Goal: Transaction & Acquisition: Purchase product/service

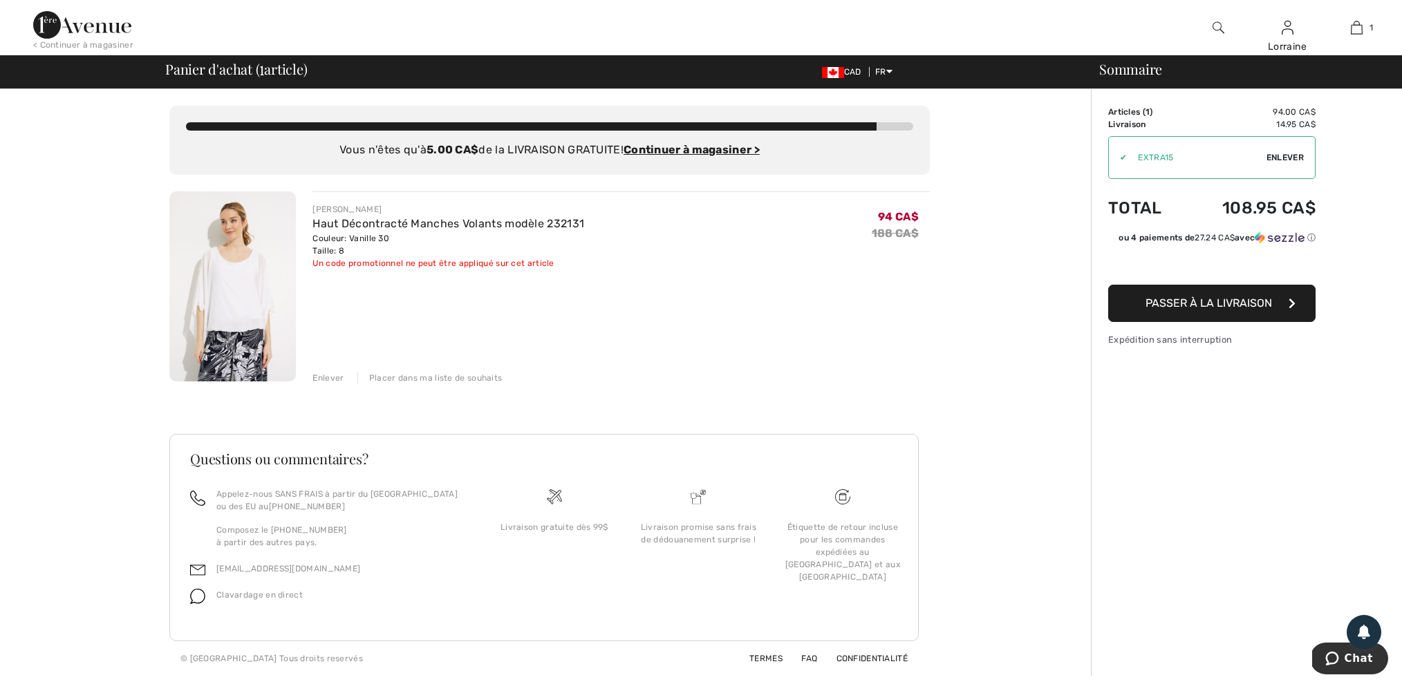
click at [1277, 158] on span "Enlever" at bounding box center [1284, 157] width 37 height 12
click at [250, 270] on img at bounding box center [232, 286] width 127 height 190
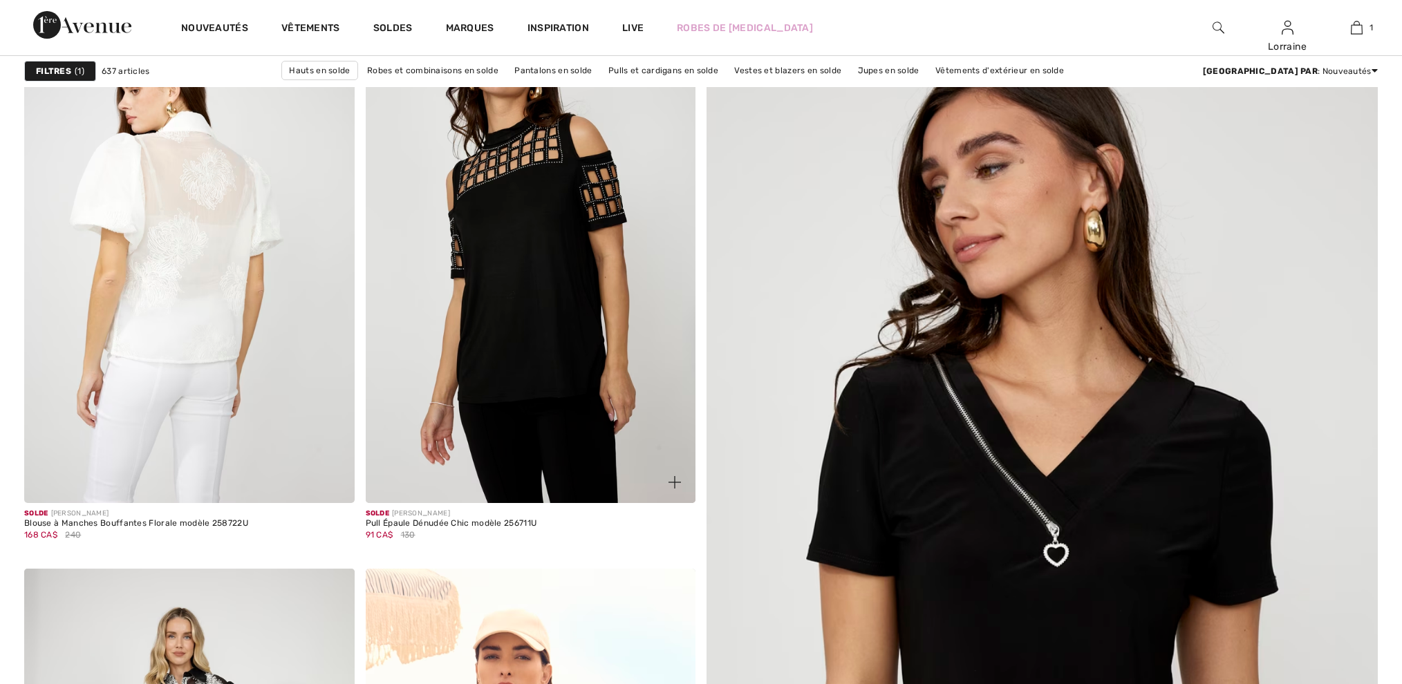
scroll to position [283, 0]
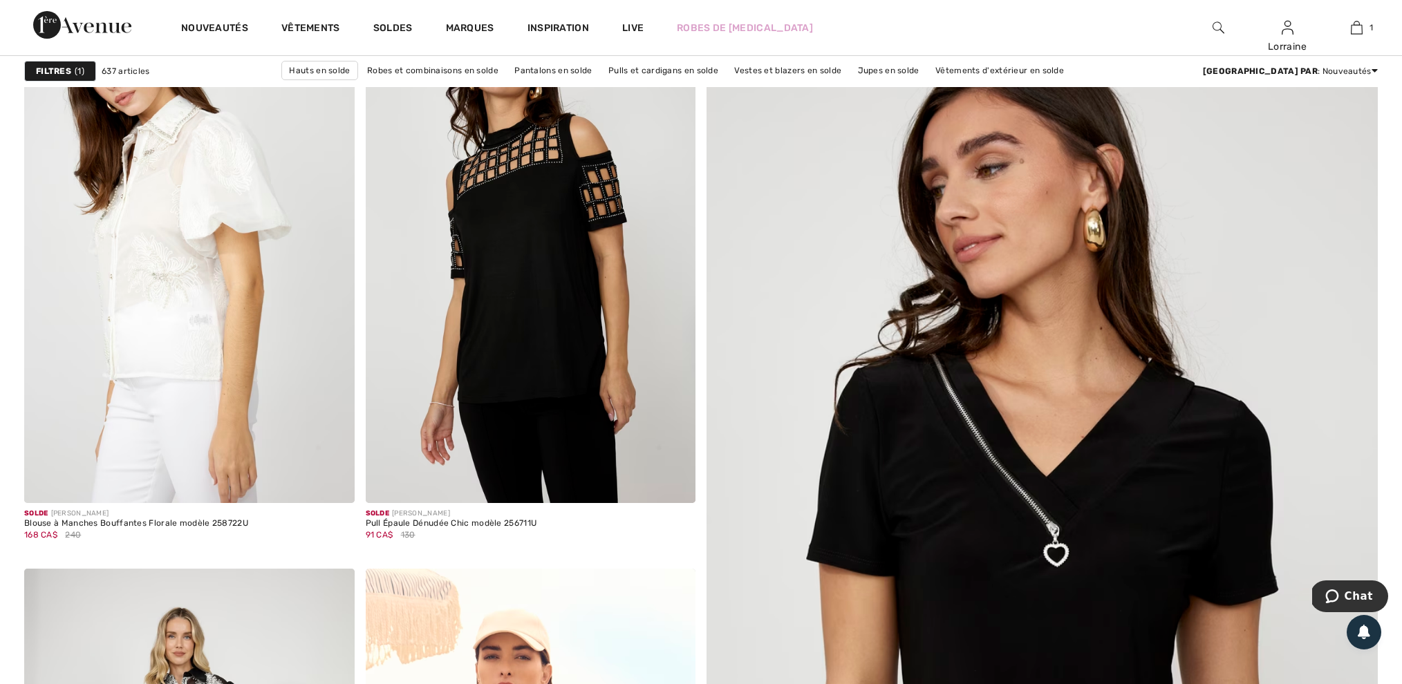
click at [62, 73] on strong "Filtres" at bounding box center [53, 71] width 35 height 12
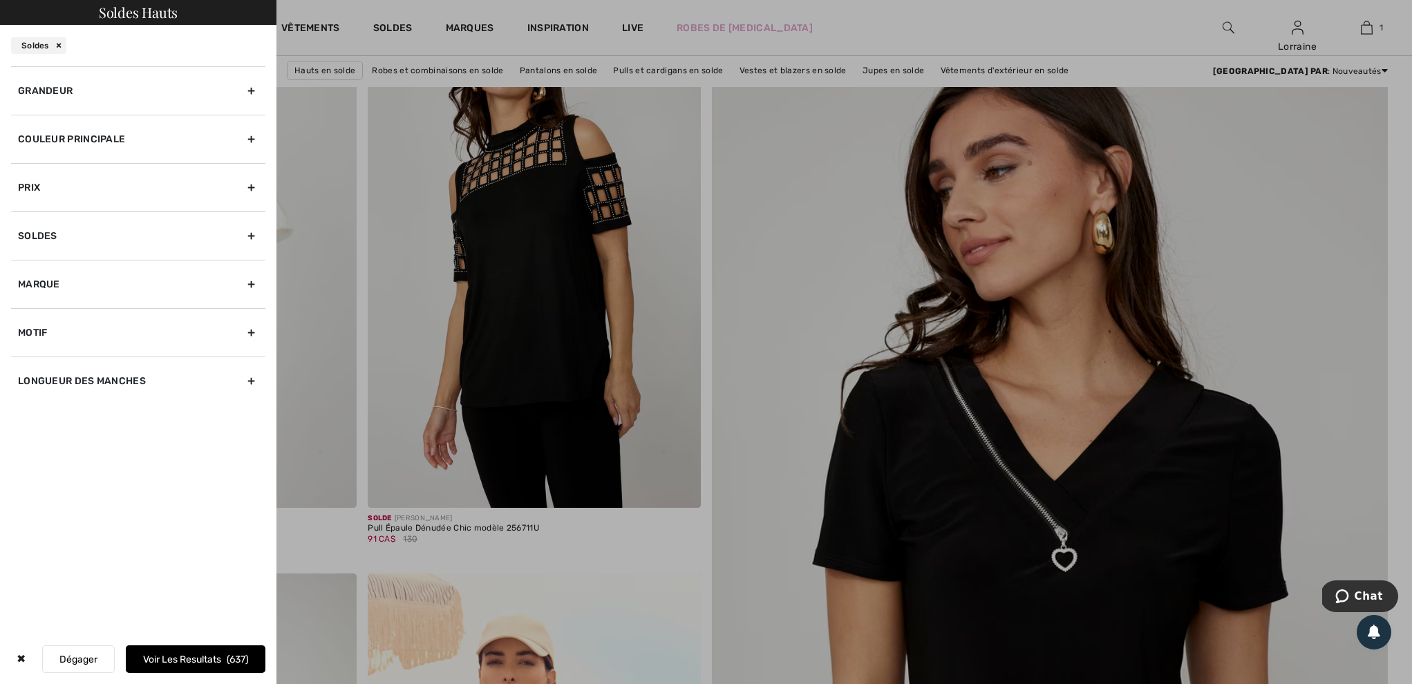
click at [68, 94] on div "Grandeur" at bounding box center [138, 90] width 254 height 48
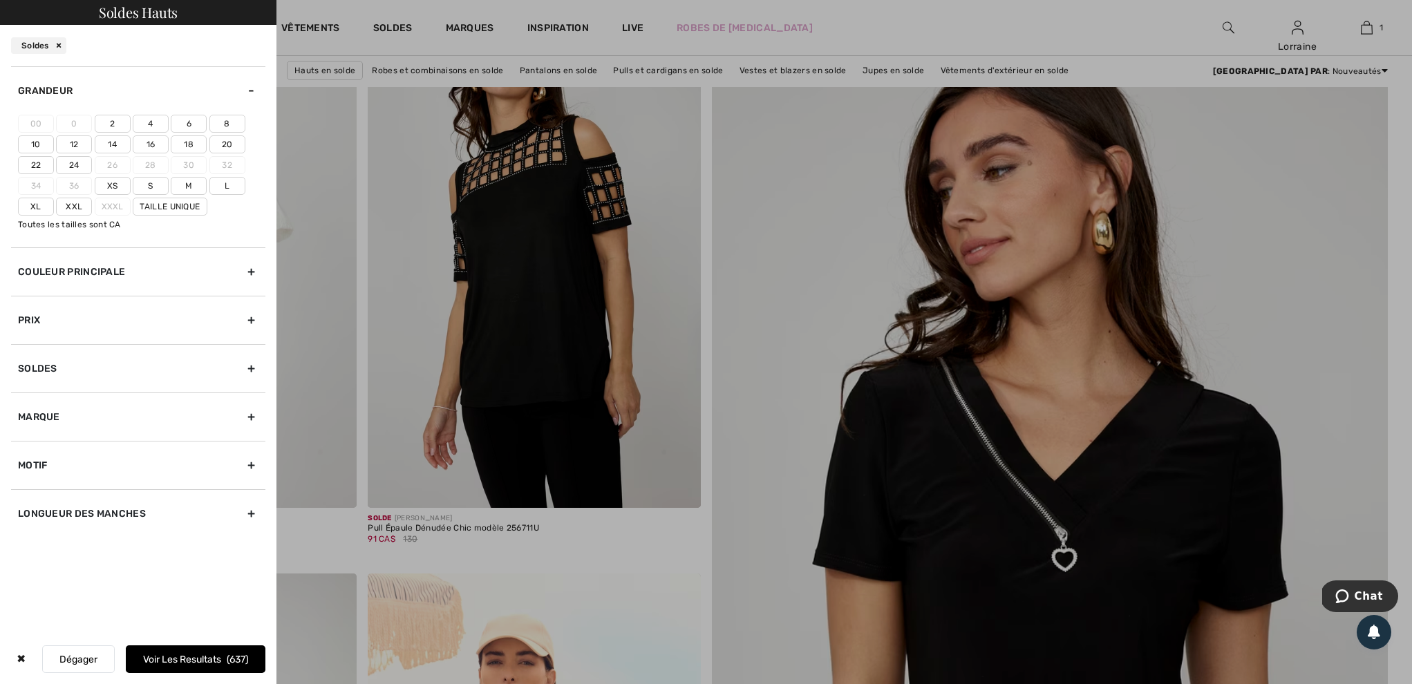
click at [187, 127] on label "6" at bounding box center [189, 124] width 36 height 18
click at [0, 0] on input"] "6" at bounding box center [0, 0] width 0 height 0
click at [152, 195] on label "S" at bounding box center [151, 186] width 36 height 18
click at [0, 0] on input"] "S" at bounding box center [0, 0] width 0 height 0
click at [122, 285] on div "Couleur Principale" at bounding box center [138, 271] width 254 height 48
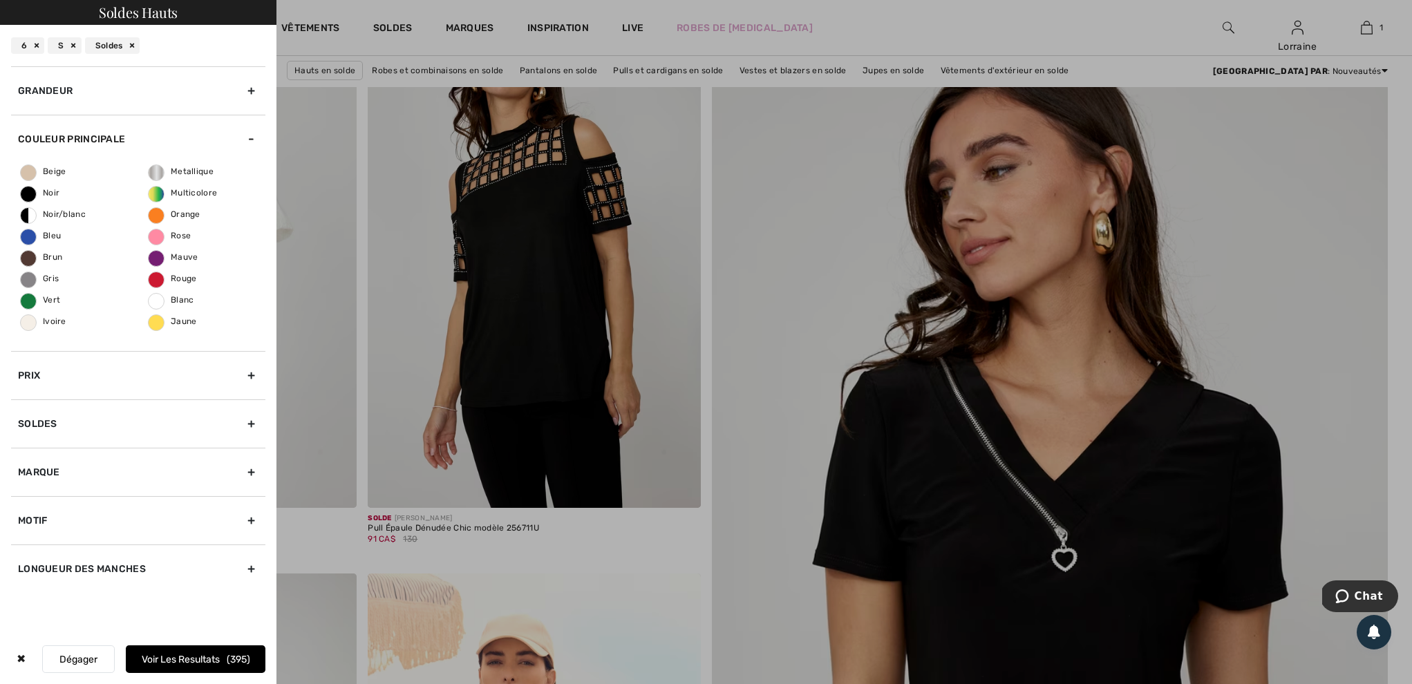
click at [86, 469] on div "Marque" at bounding box center [138, 472] width 254 height 48
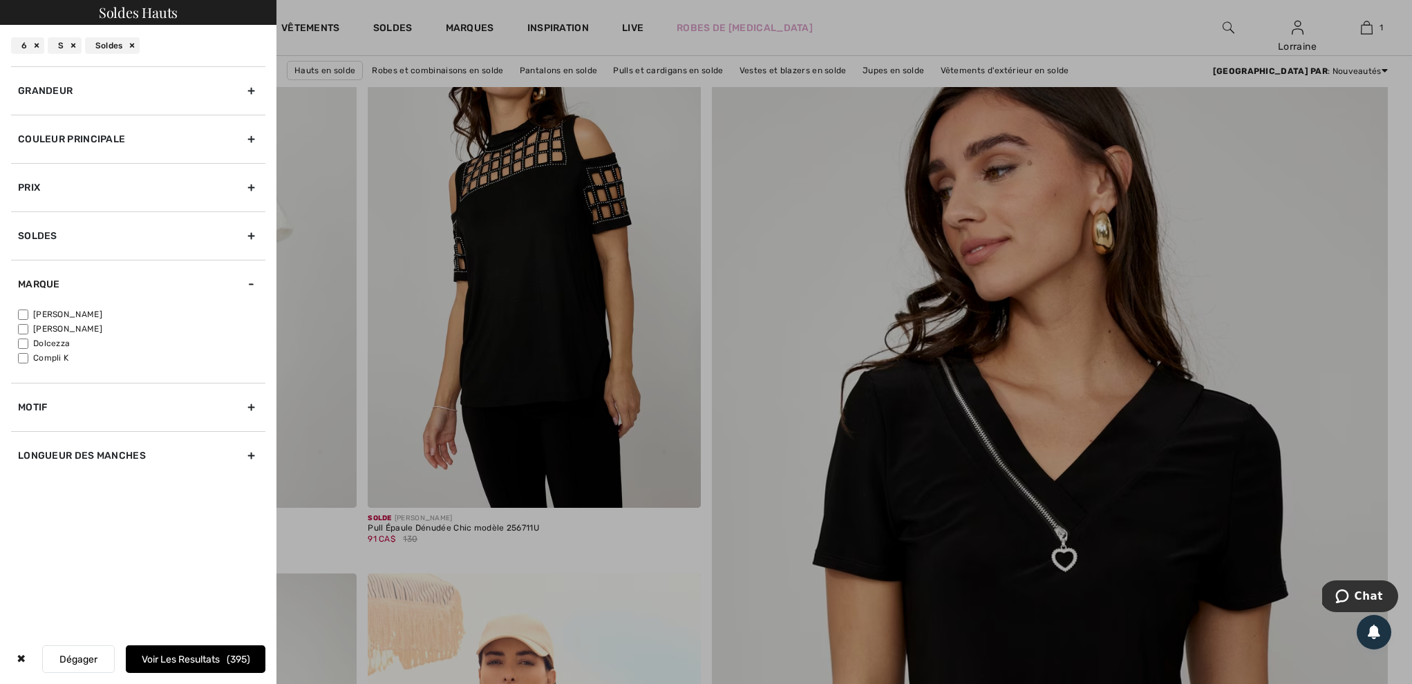
click at [24, 316] on input"] "[PERSON_NAME]" at bounding box center [23, 315] width 10 height 10
checkbox input"] "true"
click at [39, 413] on div "Motif" at bounding box center [138, 407] width 254 height 48
click at [26, 363] on input"] "Uni" at bounding box center [23, 363] width 10 height 10
checkbox input"] "true"
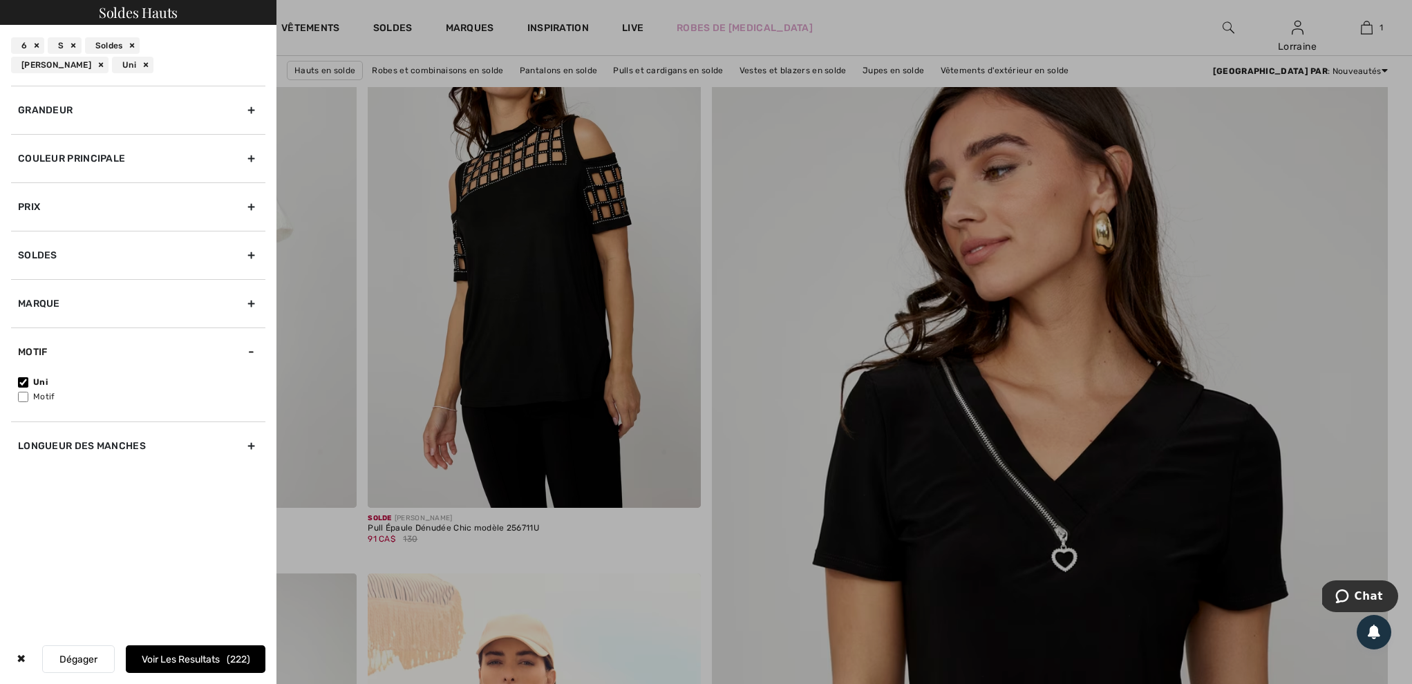
click at [190, 662] on button "Voir les resultats 222" at bounding box center [196, 660] width 140 height 28
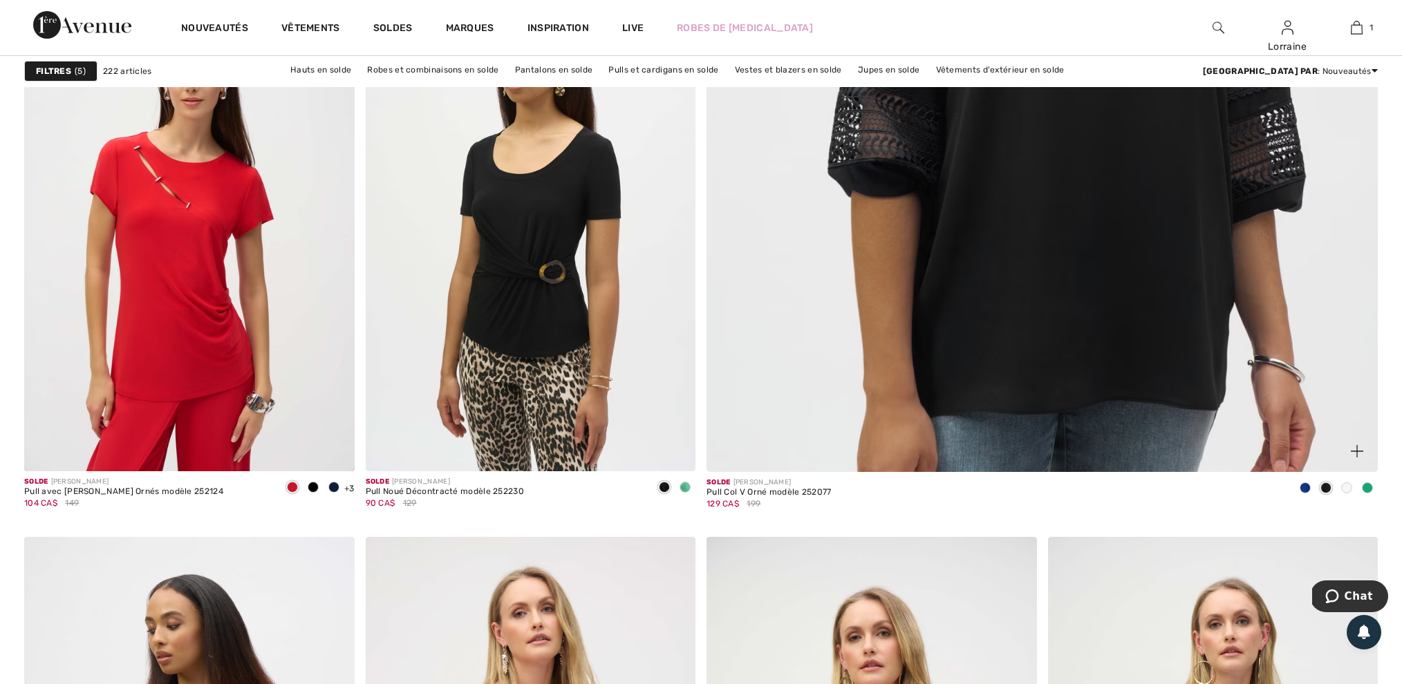
scroll to position [892, 0]
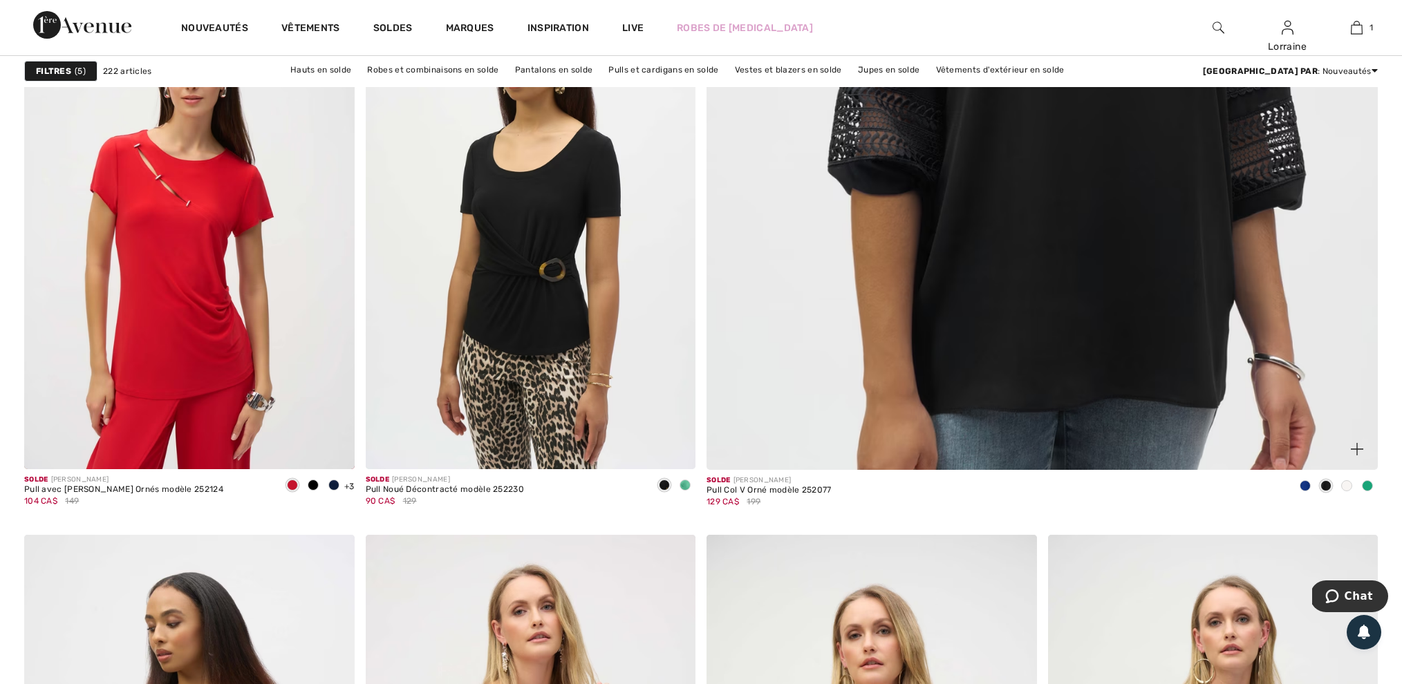
click at [1349, 491] on span at bounding box center [1346, 485] width 11 height 11
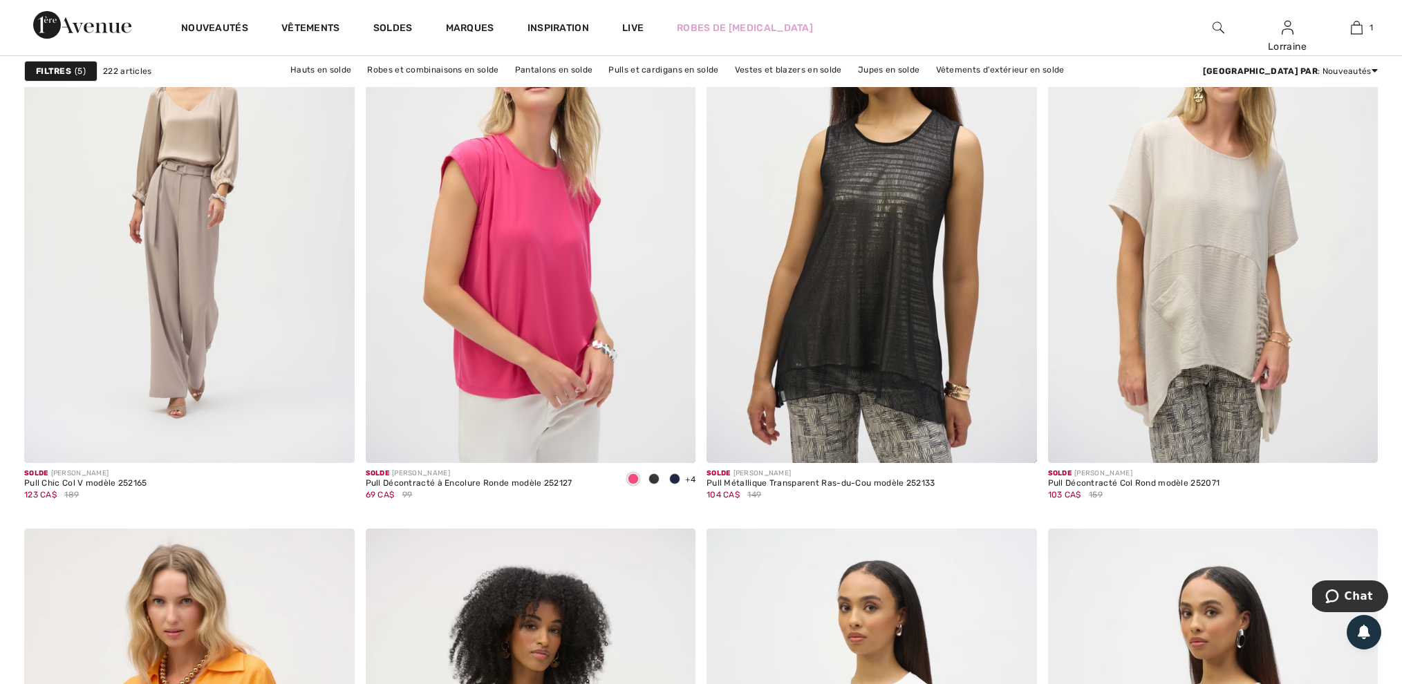
scroll to position [3277, 0]
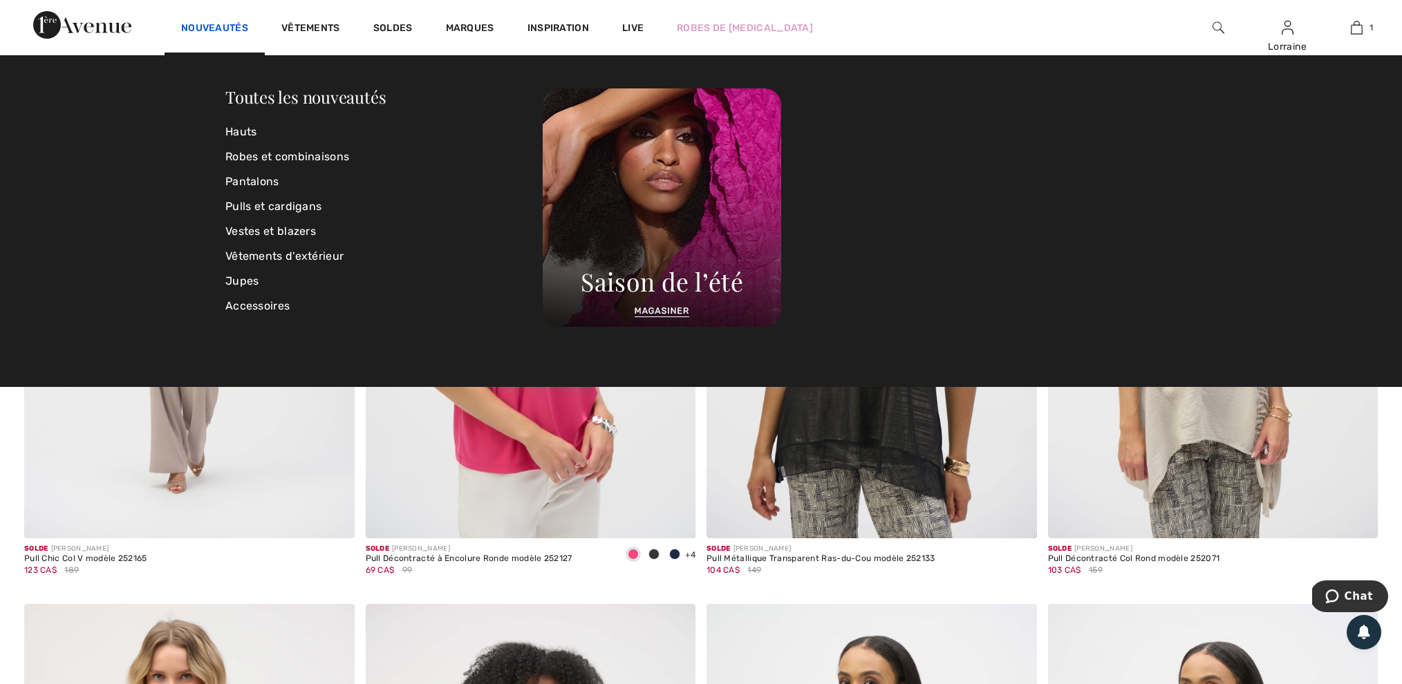
click at [192, 26] on link "Nouveautés" at bounding box center [214, 29] width 67 height 15
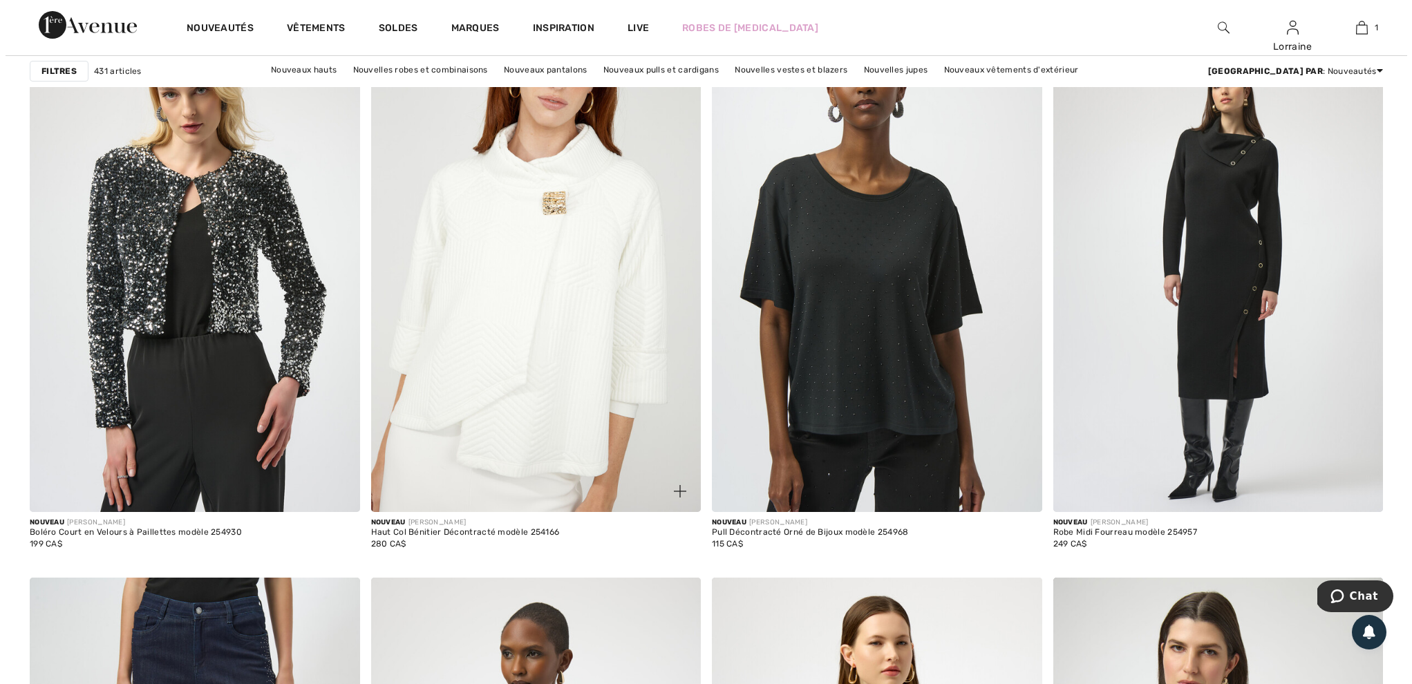
scroll to position [3210, 0]
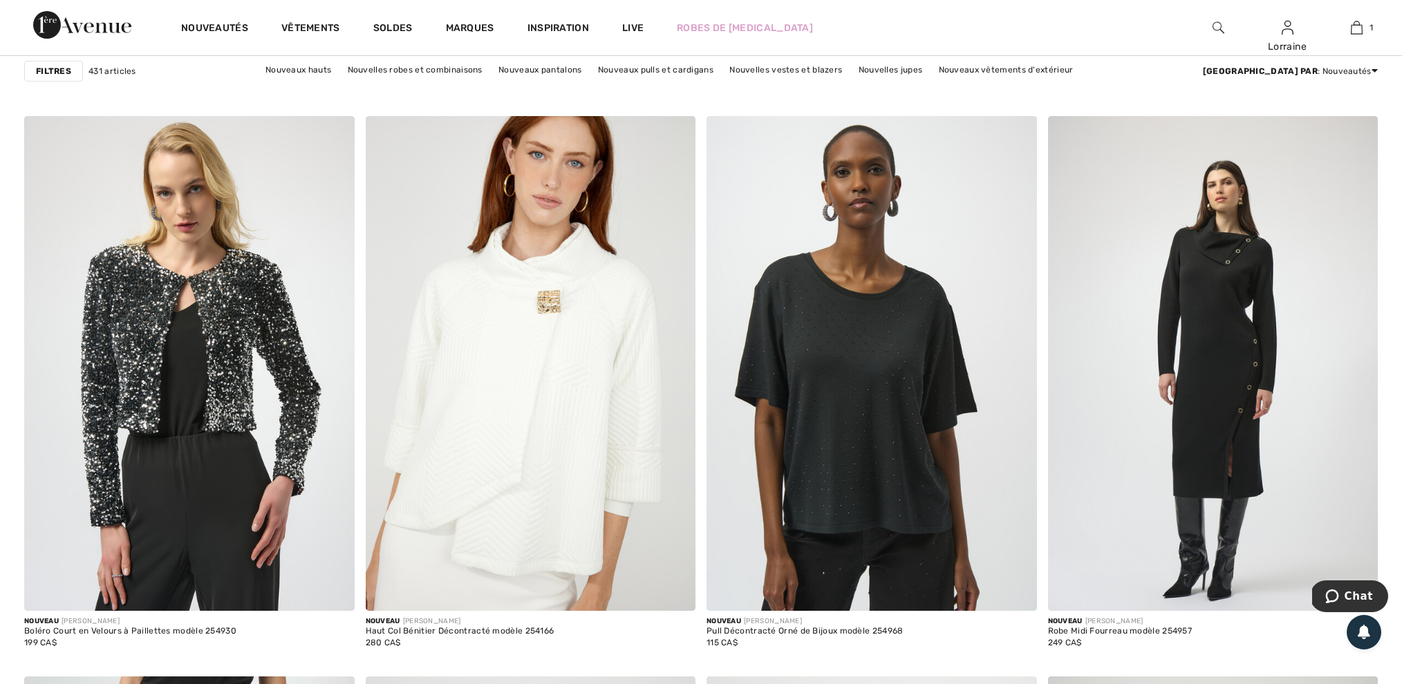
click at [55, 69] on strong "Filtres" at bounding box center [53, 71] width 35 height 12
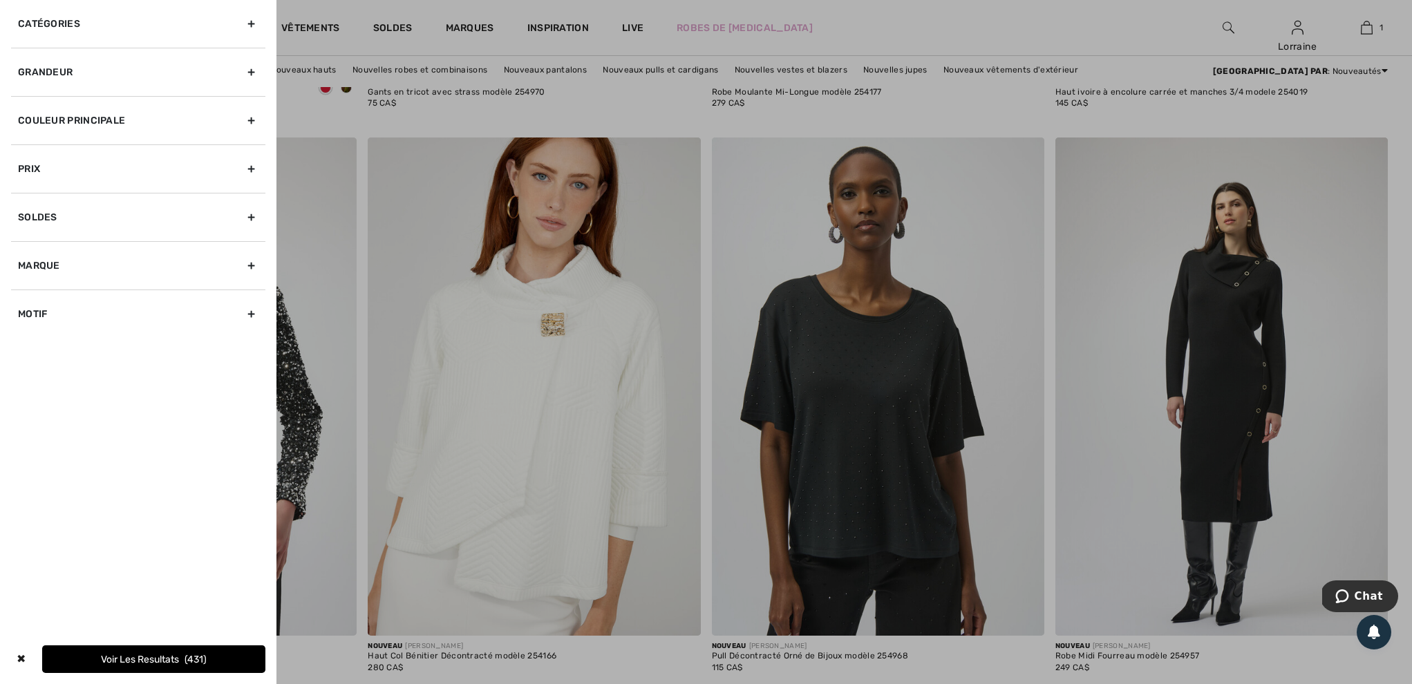
click at [64, 23] on div "Catégories" at bounding box center [138, 24] width 254 height 48
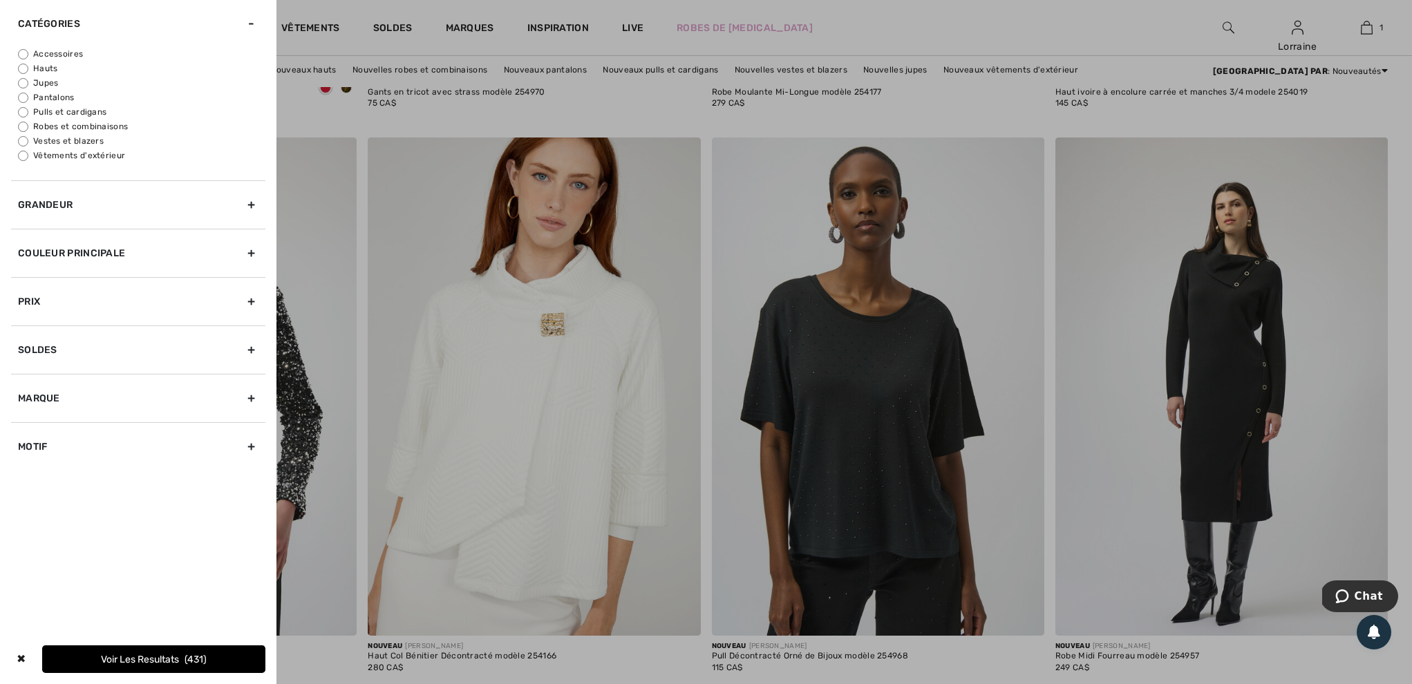
click at [23, 118] on input "Pulls et cardigans" at bounding box center [23, 112] width 10 height 10
radio input "true"
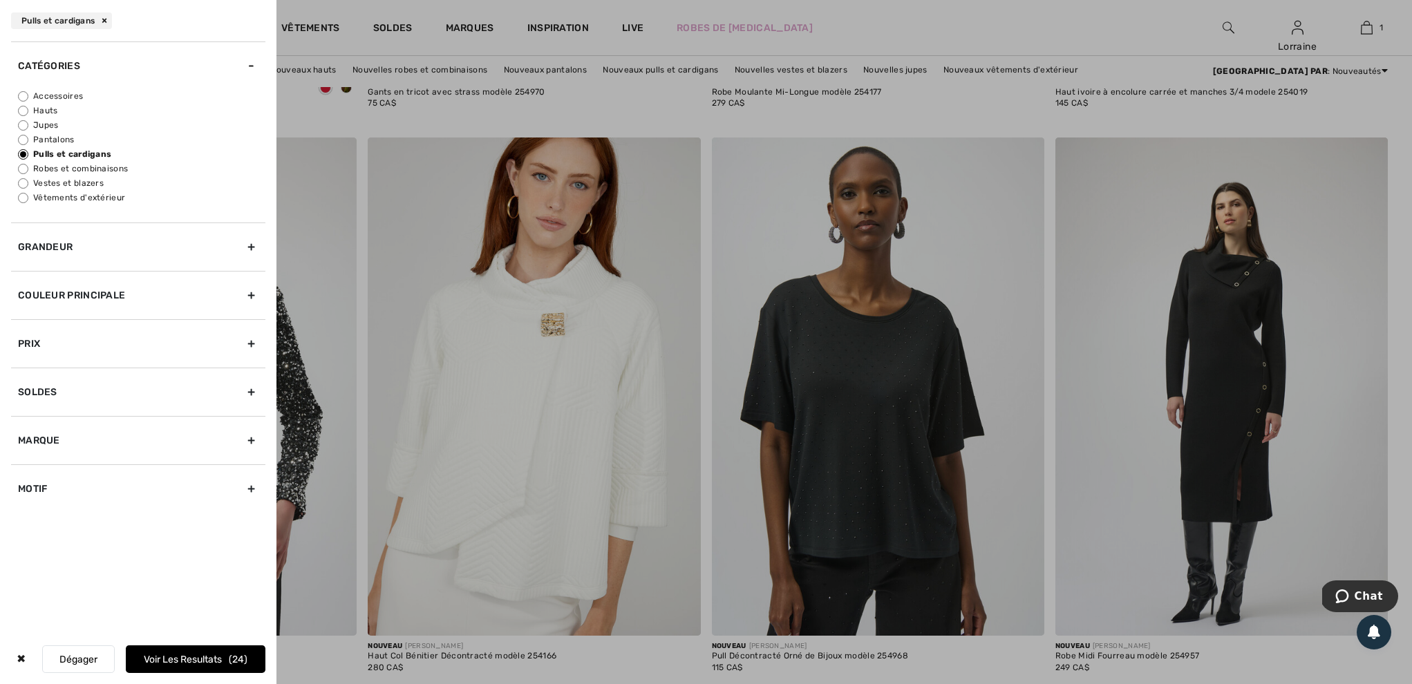
click at [24, 189] on input "Vestes et blazers" at bounding box center [23, 183] width 10 height 10
radio input "true"
click at [57, 267] on div "Grandeur" at bounding box center [138, 247] width 254 height 48
click at [187, 151] on label "6" at bounding box center [189, 147] width 36 height 18
click at [0, 0] on input"] "6" at bounding box center [0, 0] width 0 height 0
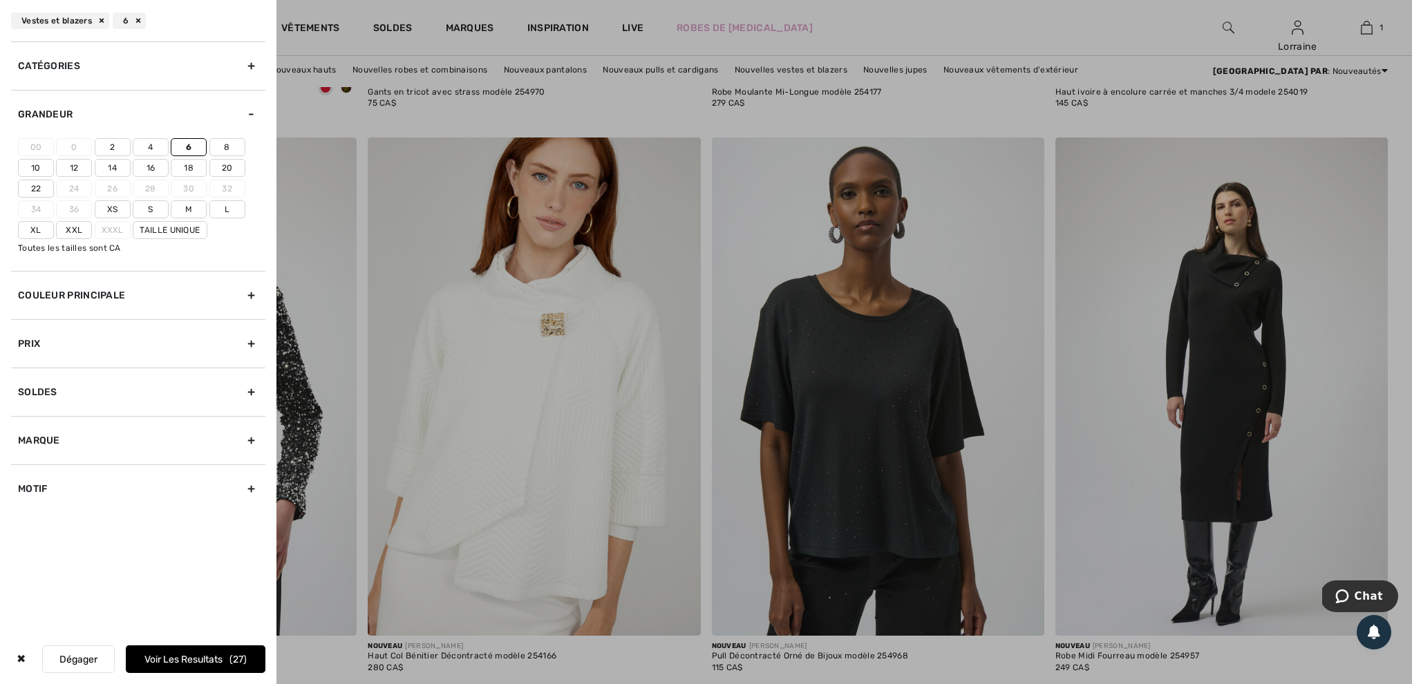
click at [155, 218] on label "S" at bounding box center [151, 209] width 36 height 18
click at [0, 0] on input"] "S" at bounding box center [0, 0] width 0 height 0
click at [41, 496] on div "Motif" at bounding box center [138, 489] width 254 height 48
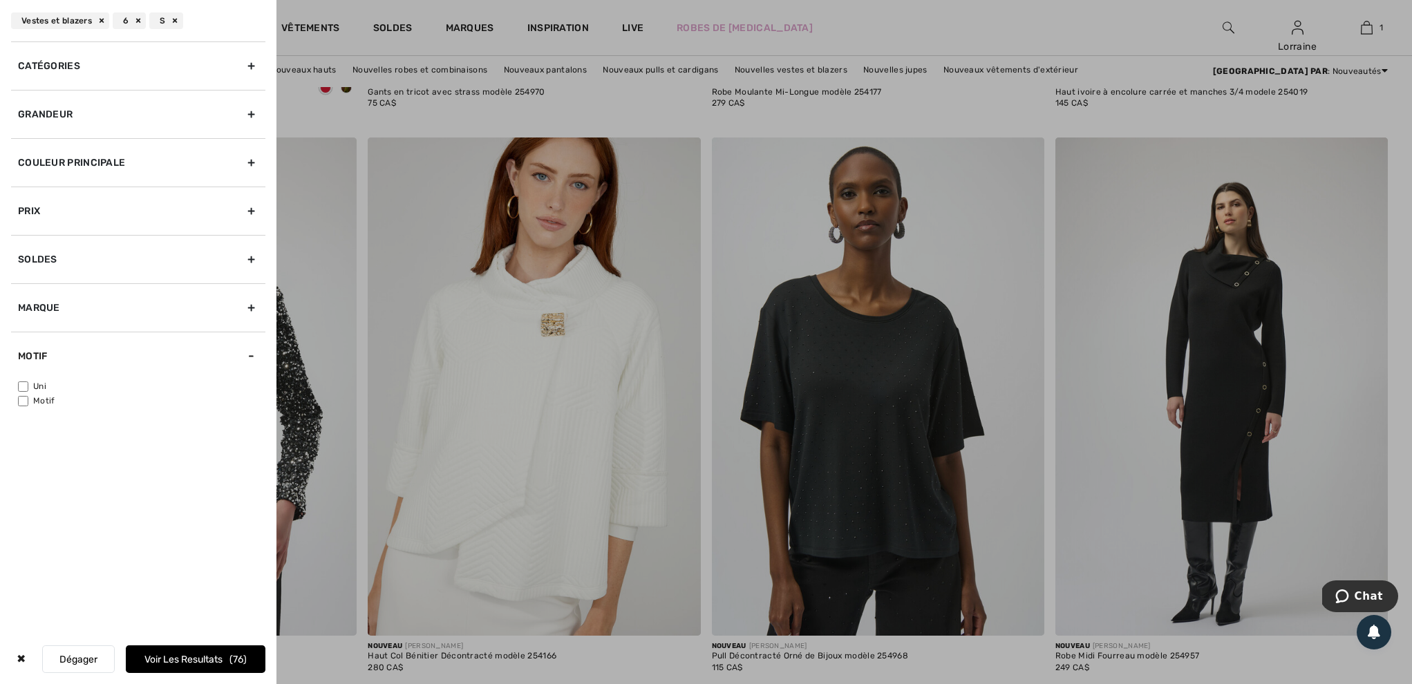
click at [27, 390] on input"] "Uni" at bounding box center [23, 387] width 10 height 10
checkbox input"] "true"
click at [133, 655] on button "Voir les resultats 52" at bounding box center [196, 660] width 140 height 28
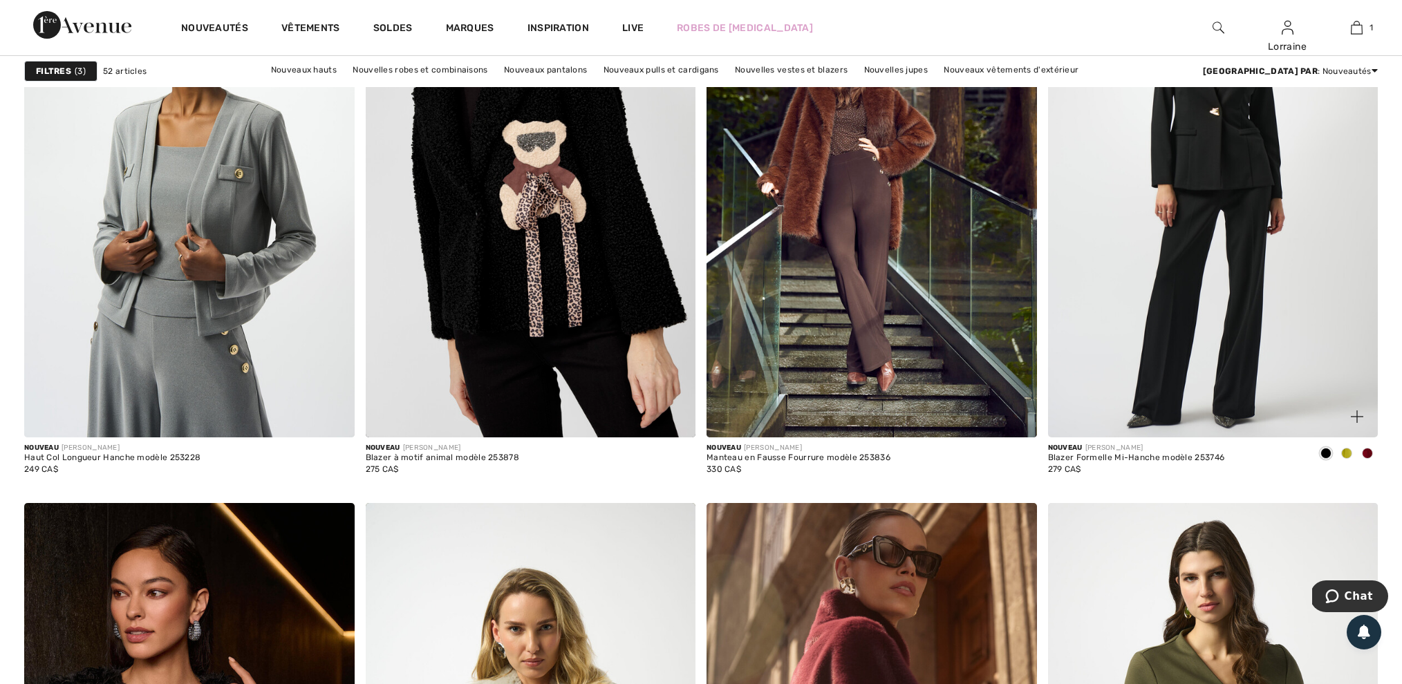
scroll to position [5789, 0]
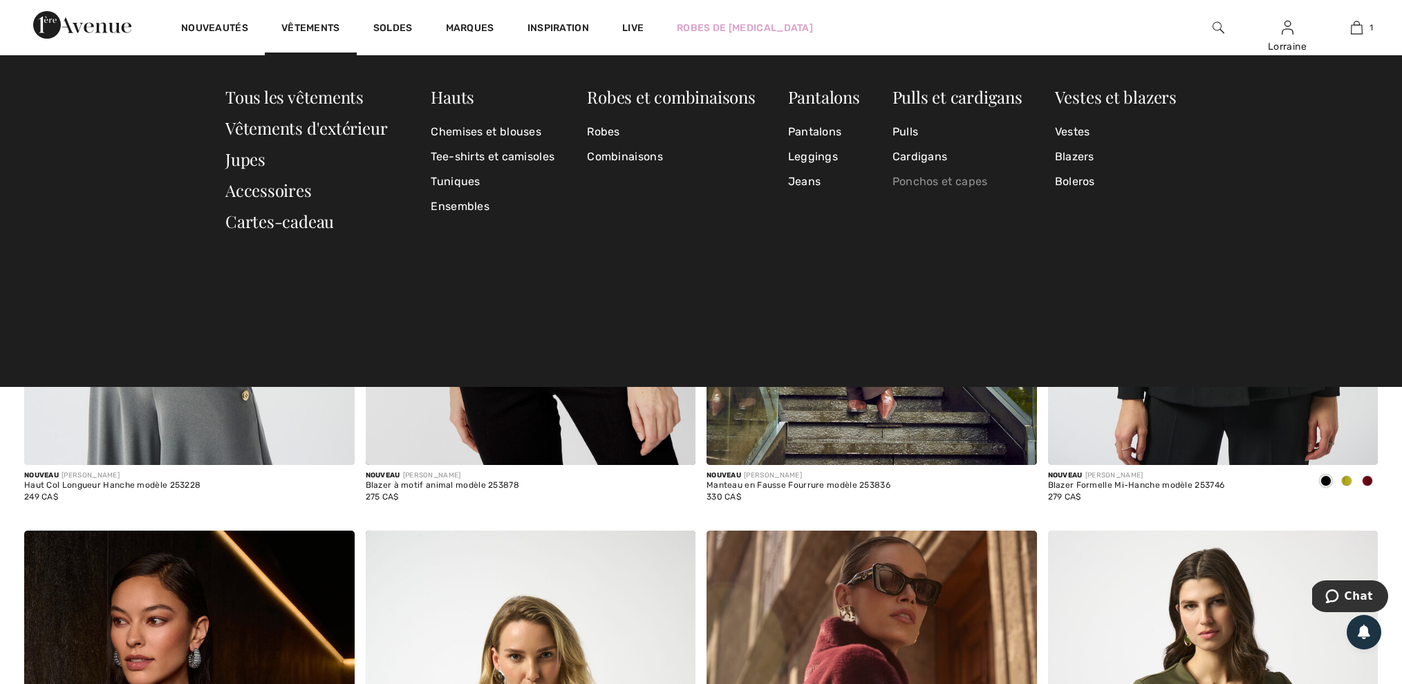
click at [917, 181] on link "Ponchos et capes" at bounding box center [957, 181] width 130 height 25
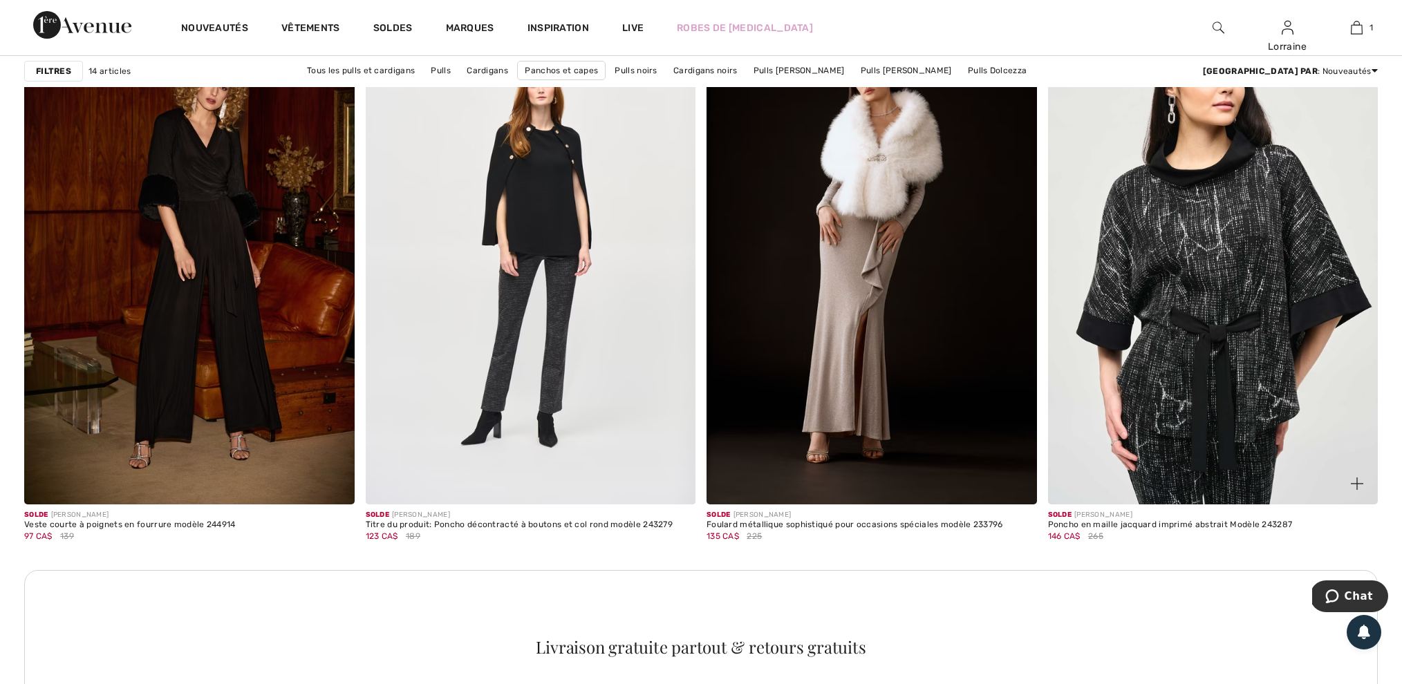
scroll to position [1967, 0]
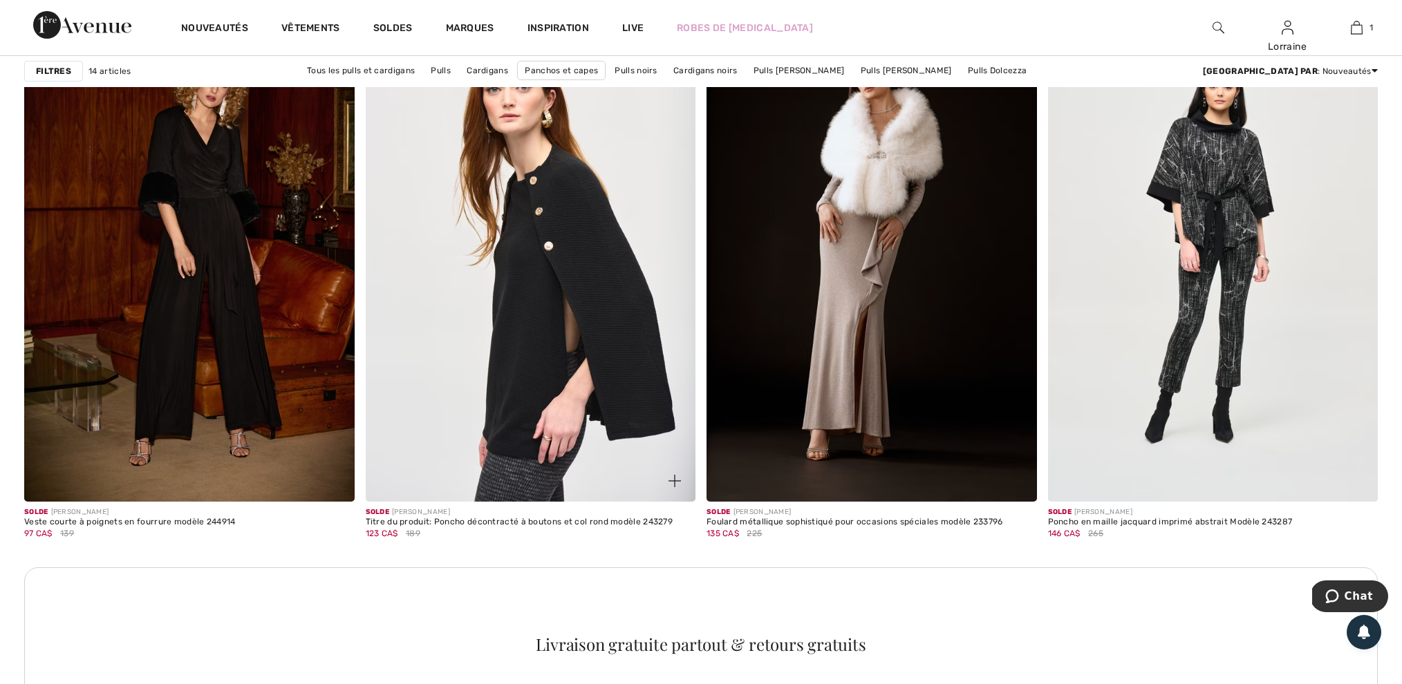
click at [576, 306] on img at bounding box center [531, 254] width 330 height 495
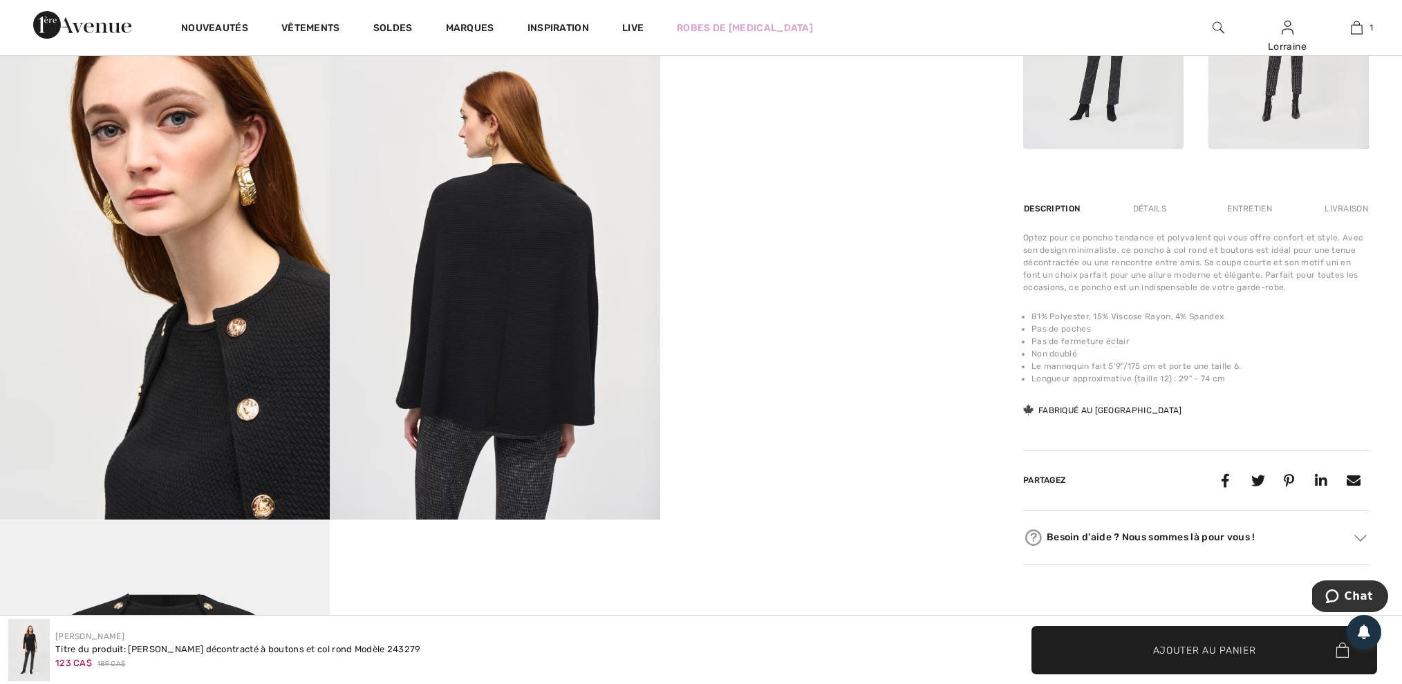
scroll to position [915, 0]
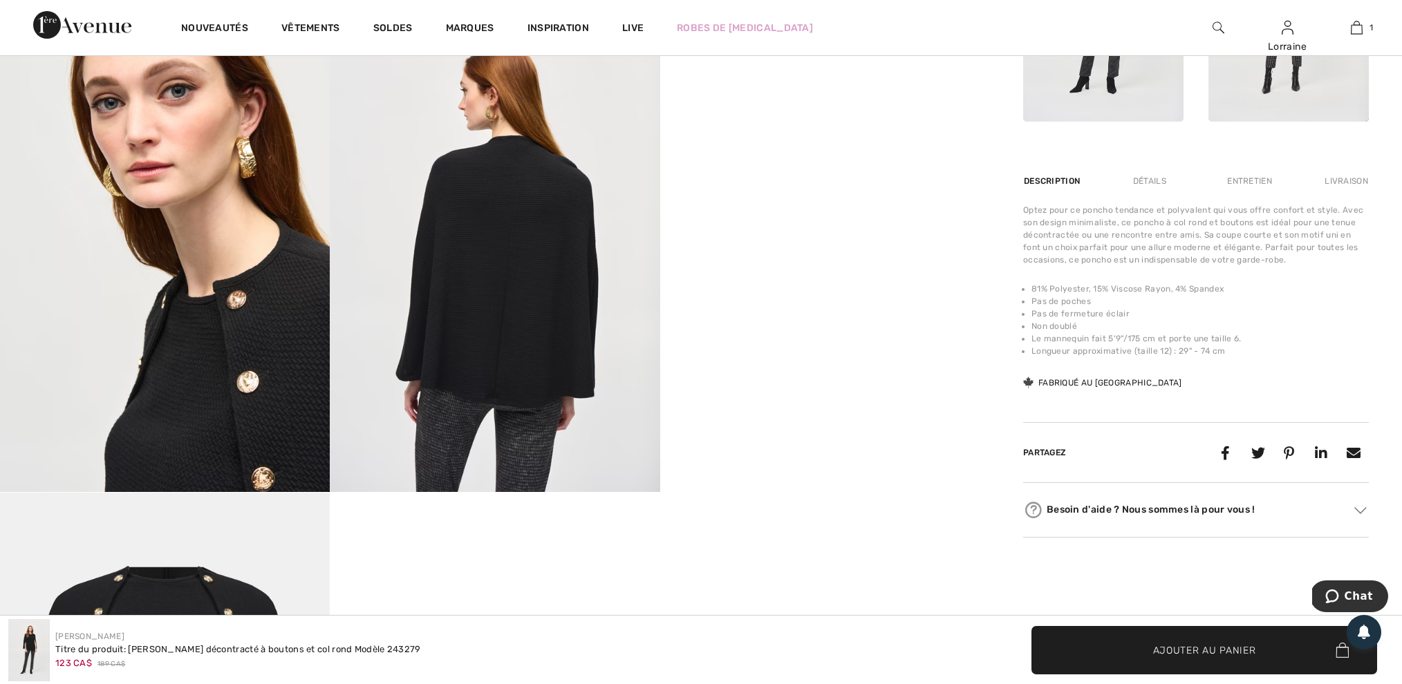
click at [1239, 192] on div "Entretien" at bounding box center [1249, 181] width 68 height 25
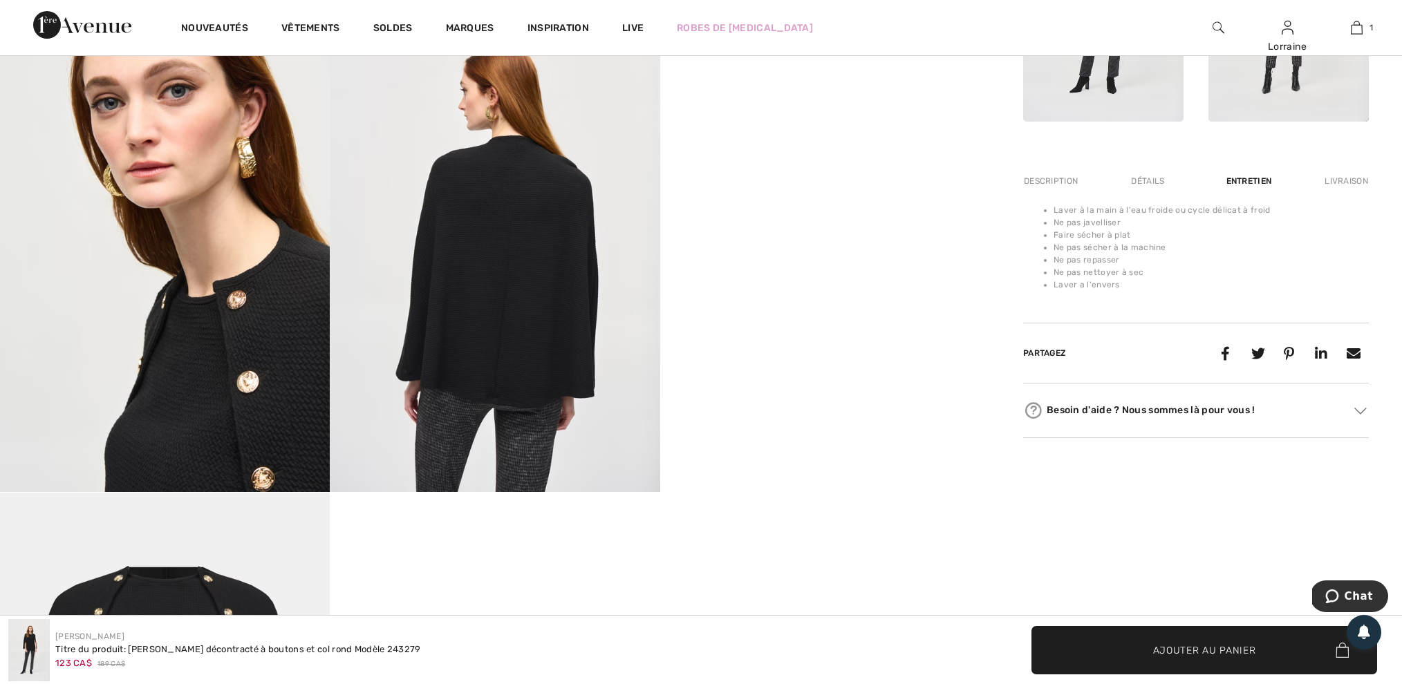
click at [1161, 194] on div "Détails" at bounding box center [1147, 181] width 57 height 25
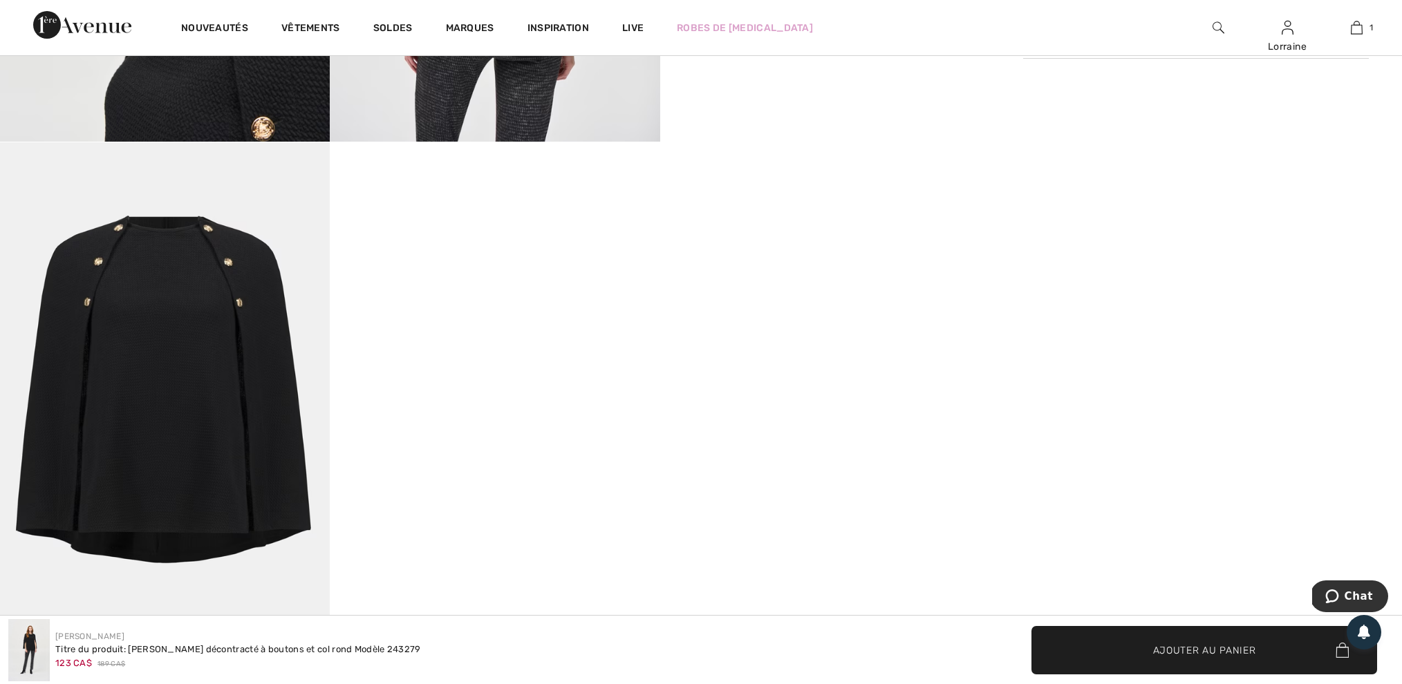
scroll to position [1287, 0]
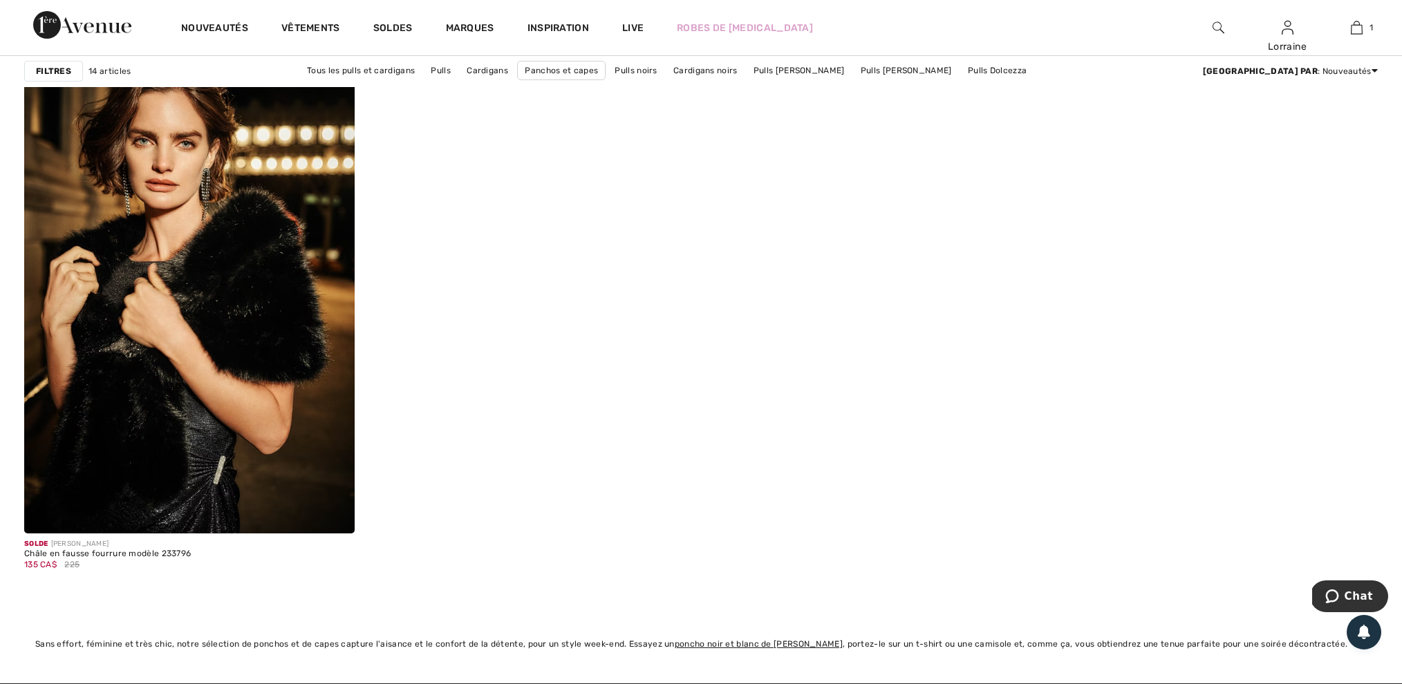
scroll to position [2725, 0]
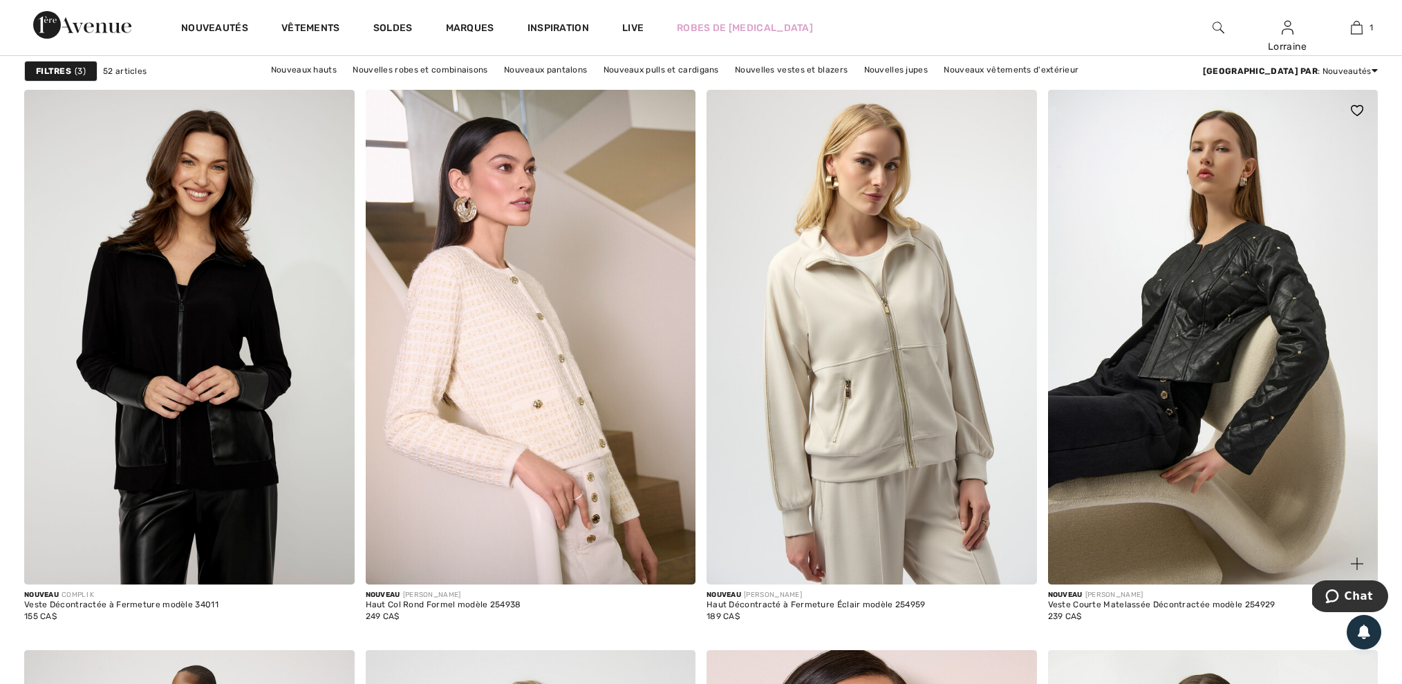
scroll to position [7003, 0]
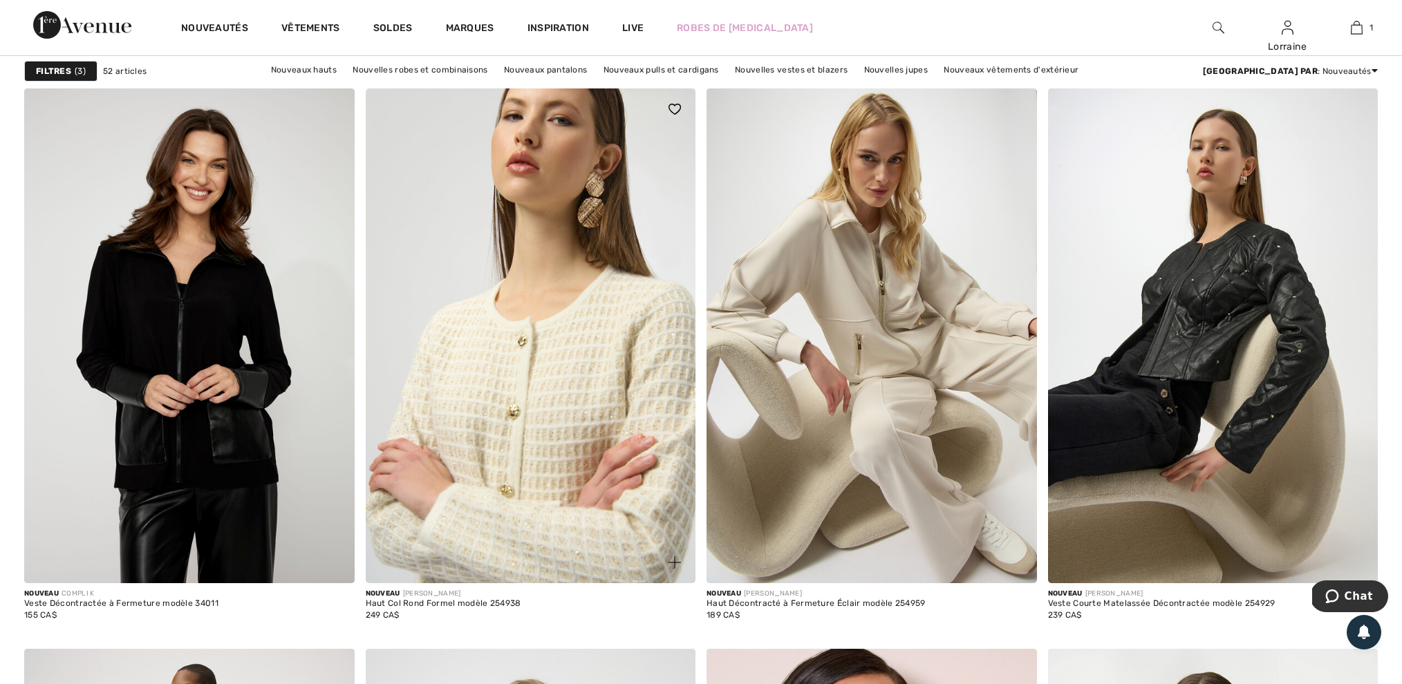
click at [501, 445] on img at bounding box center [531, 335] width 330 height 495
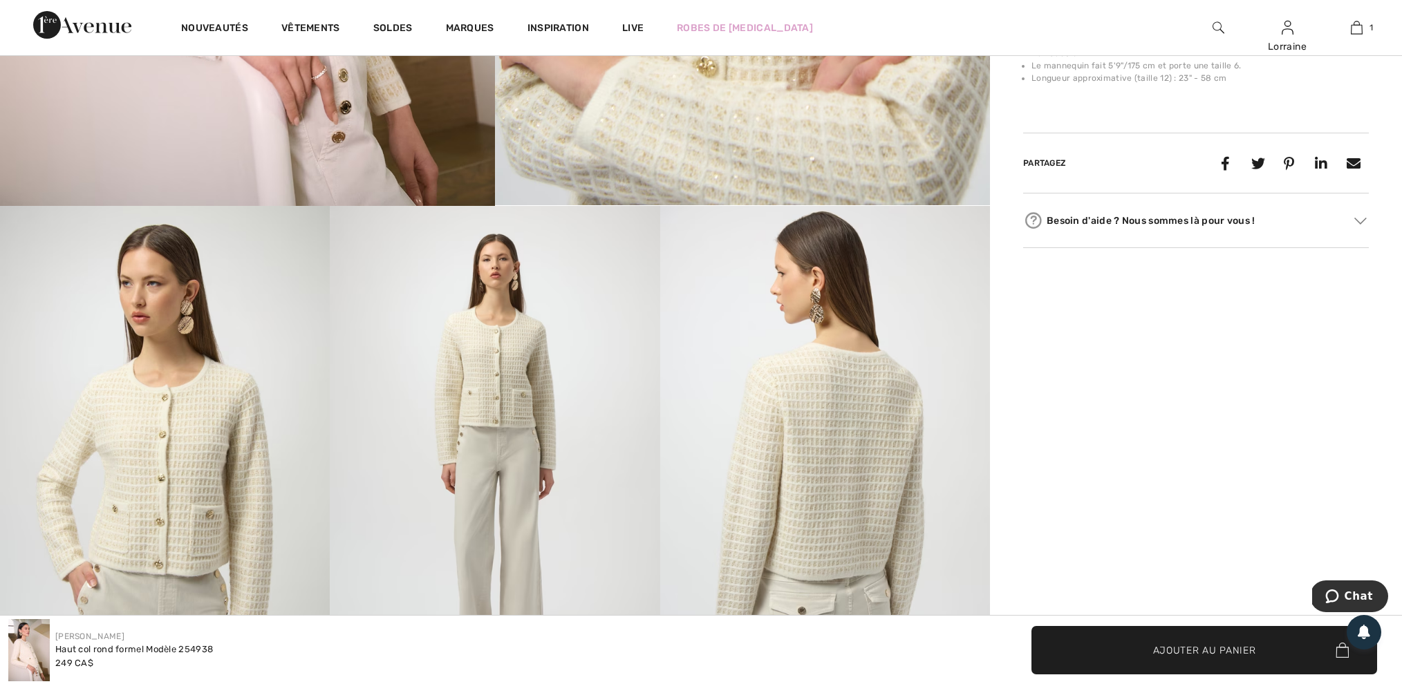
scroll to position [675, 0]
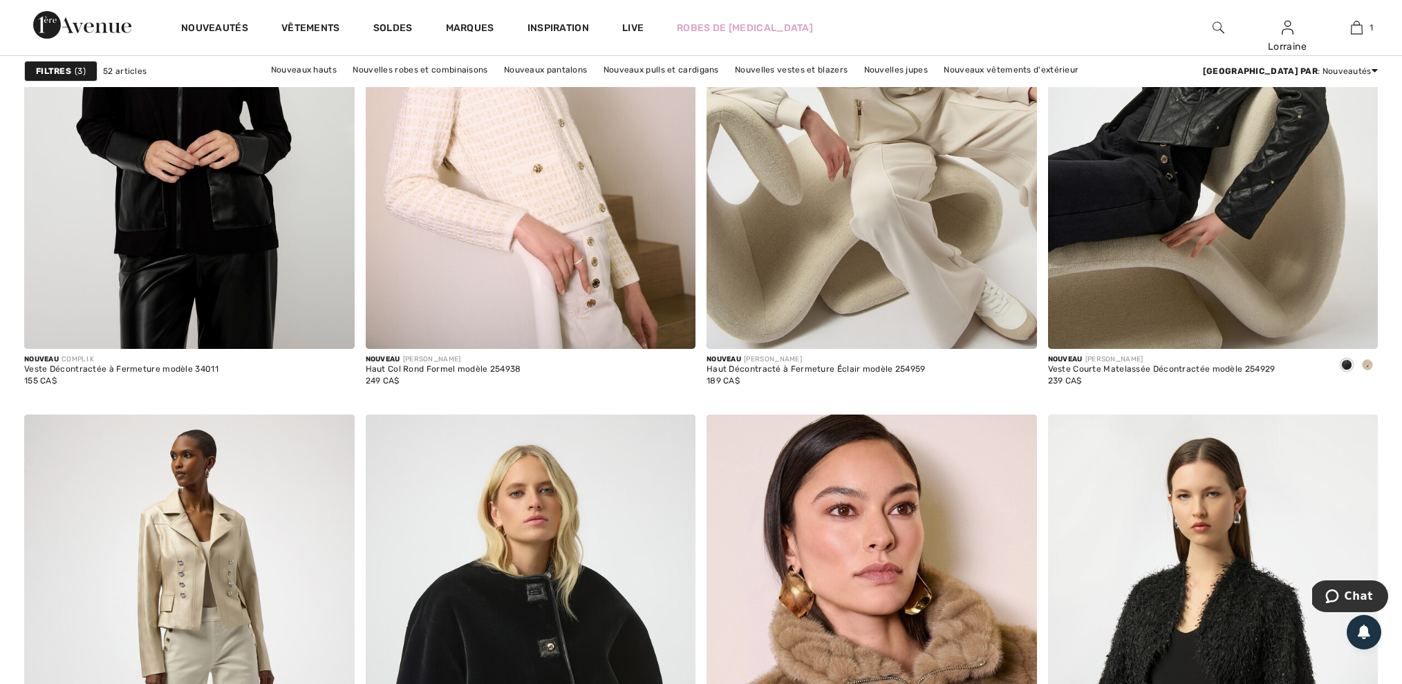
scroll to position [7236, 0]
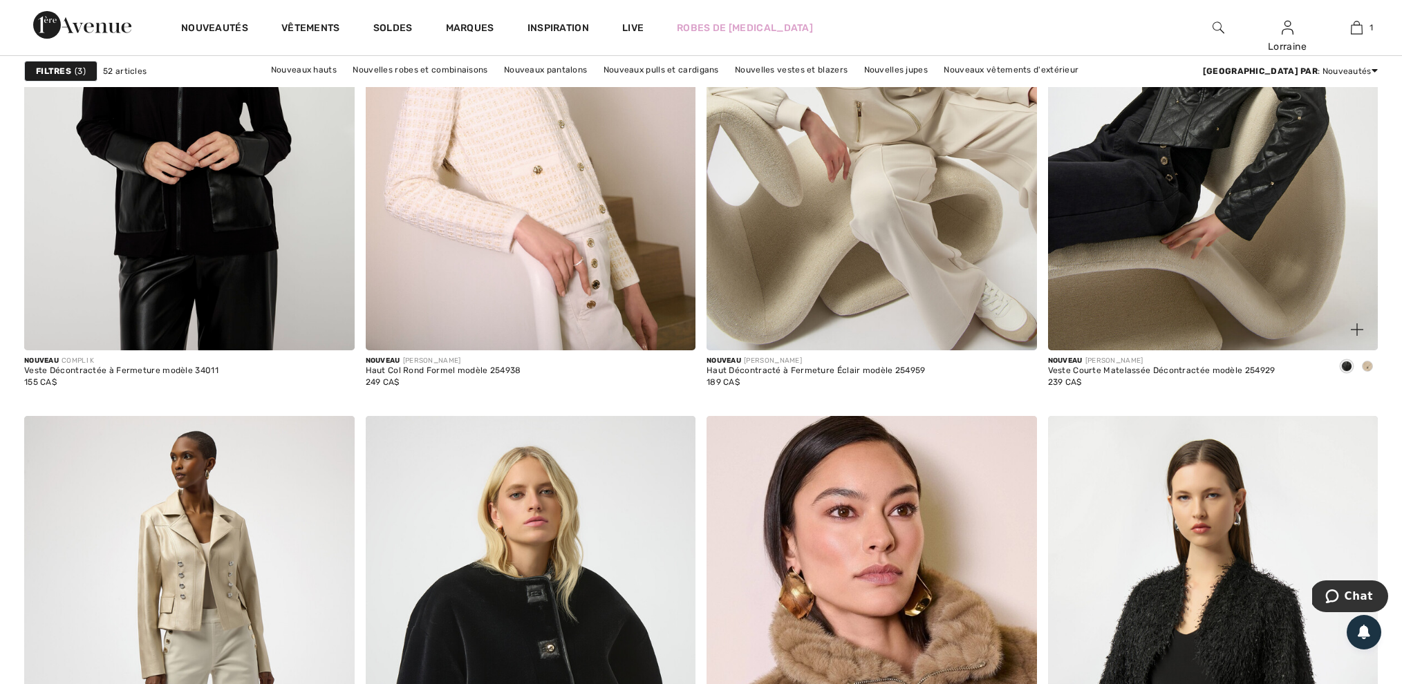
click at [1369, 370] on span at bounding box center [1367, 366] width 11 height 11
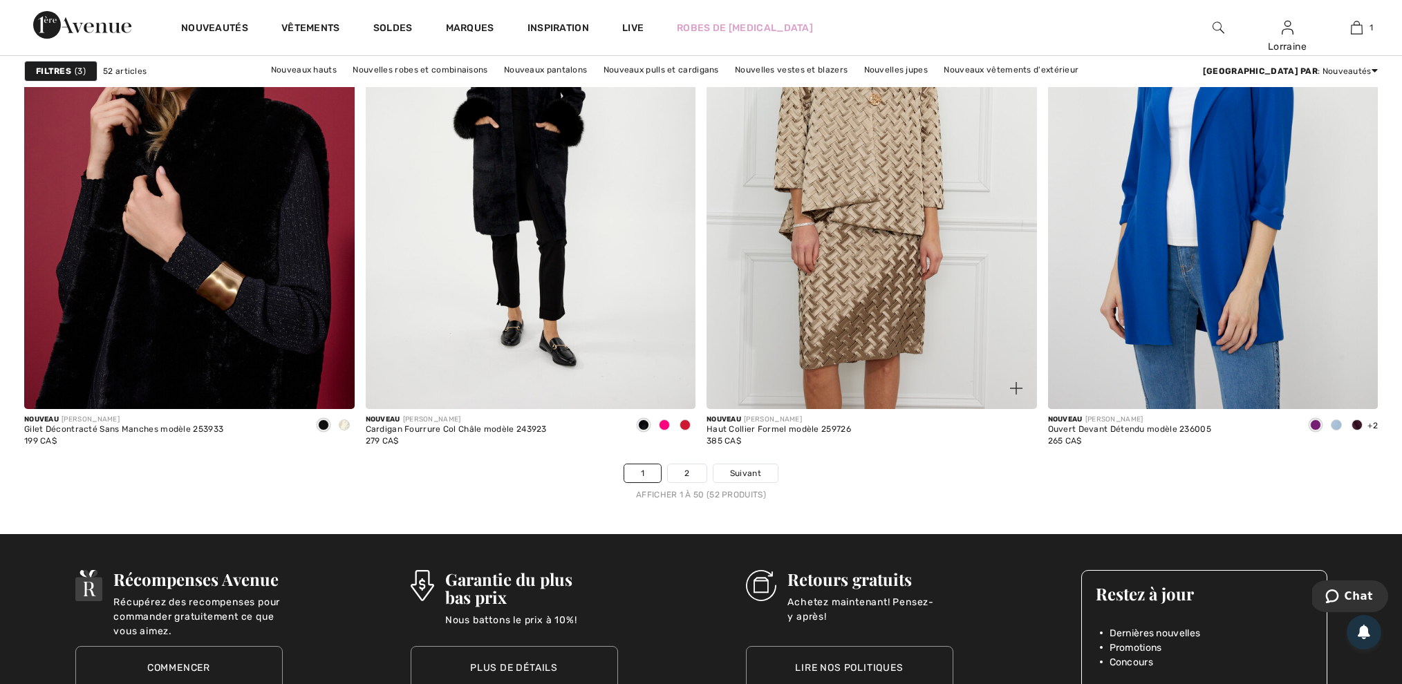
scroll to position [8300, 0]
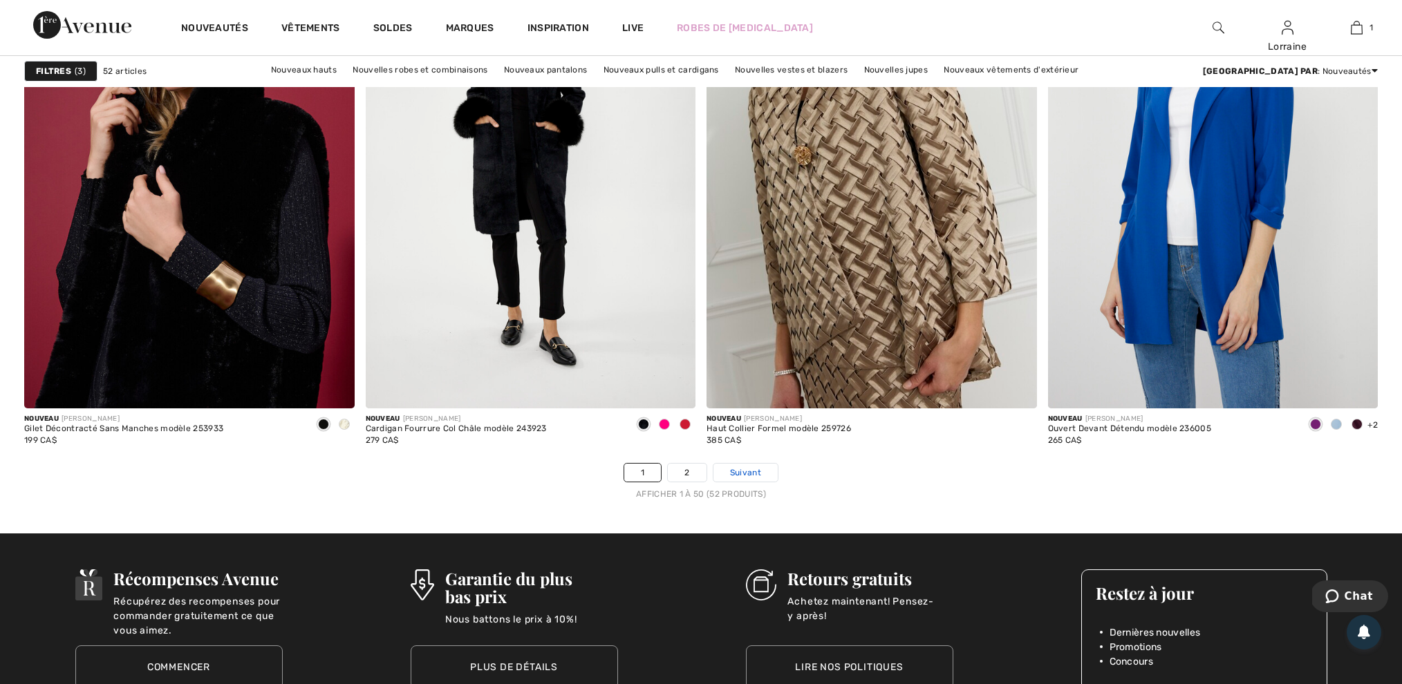
click at [745, 479] on span "Suivant" at bounding box center [745, 473] width 31 height 12
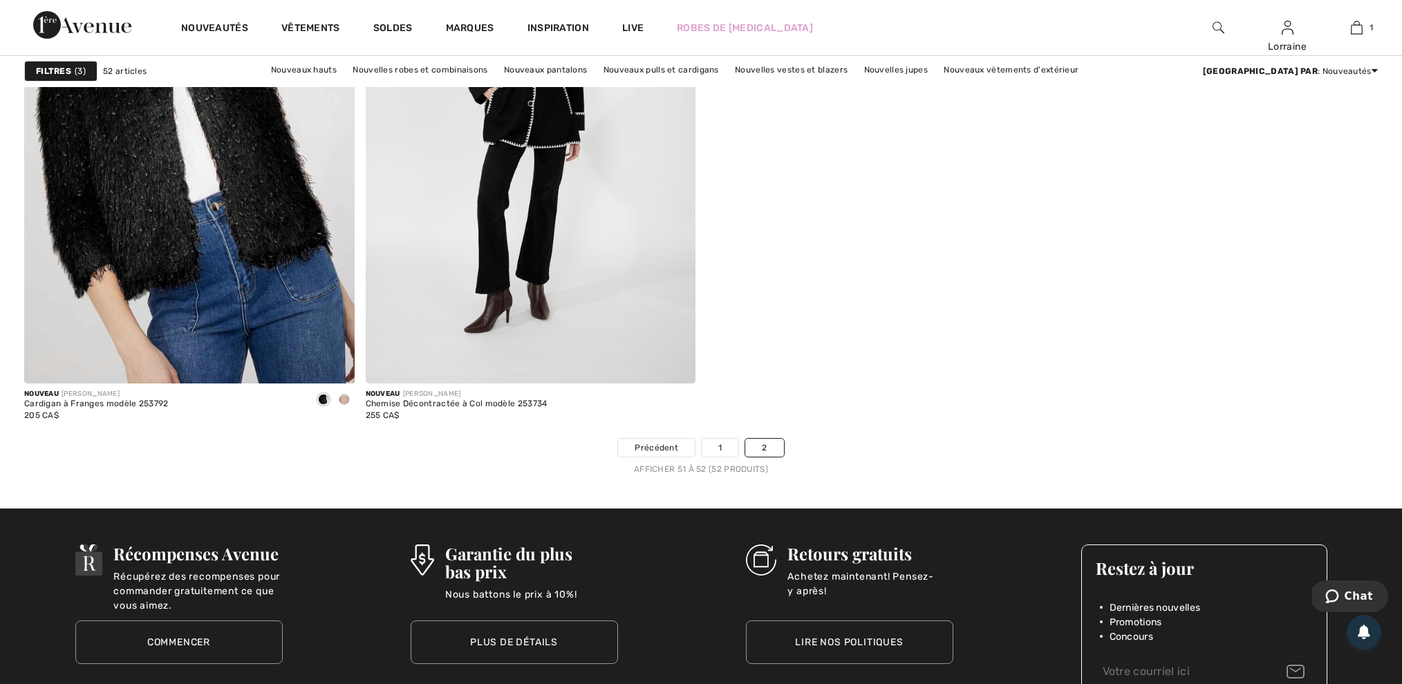
scroll to position [403, 0]
click at [347, 404] on span at bounding box center [344, 399] width 11 height 11
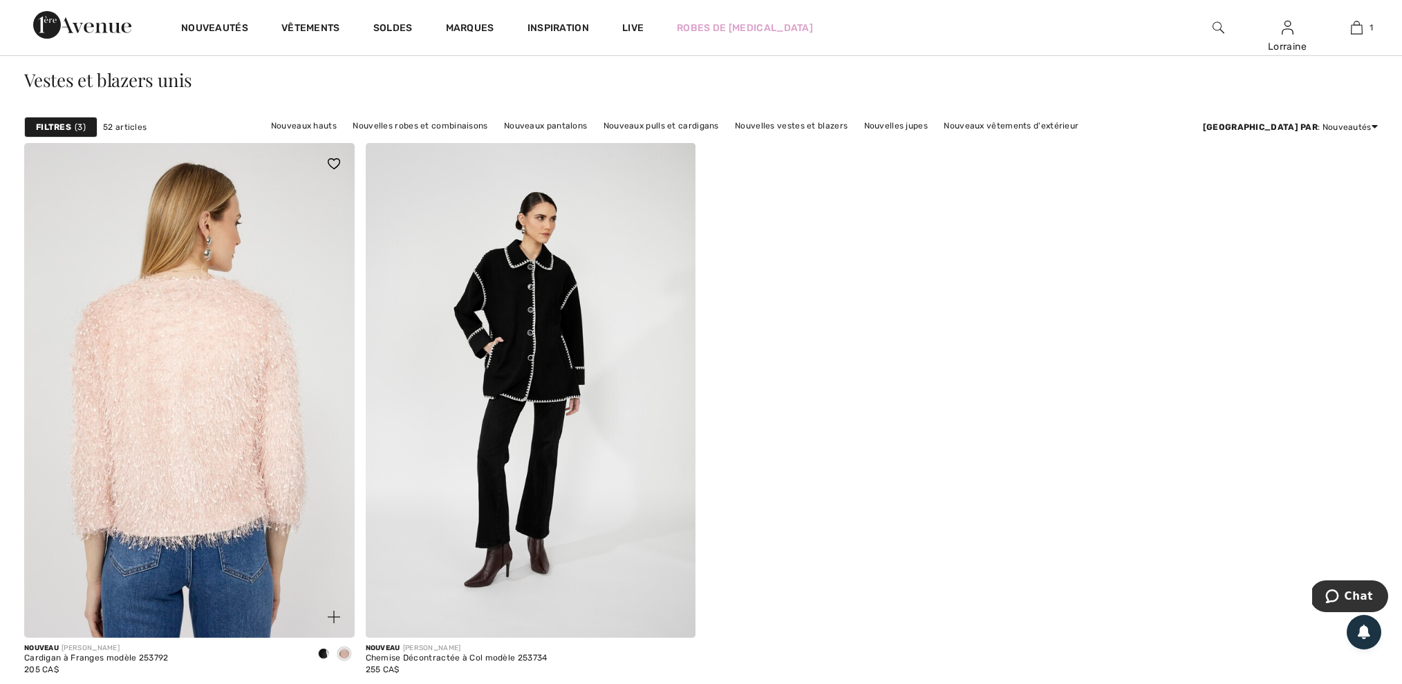
scroll to position [113, 0]
